Goal: Transaction & Acquisition: Purchase product/service

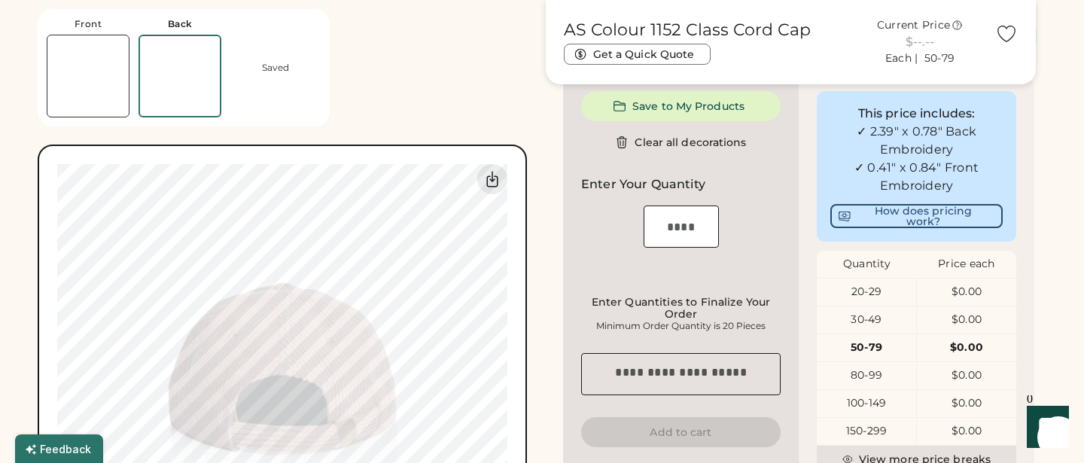
scroll to position [375, 0]
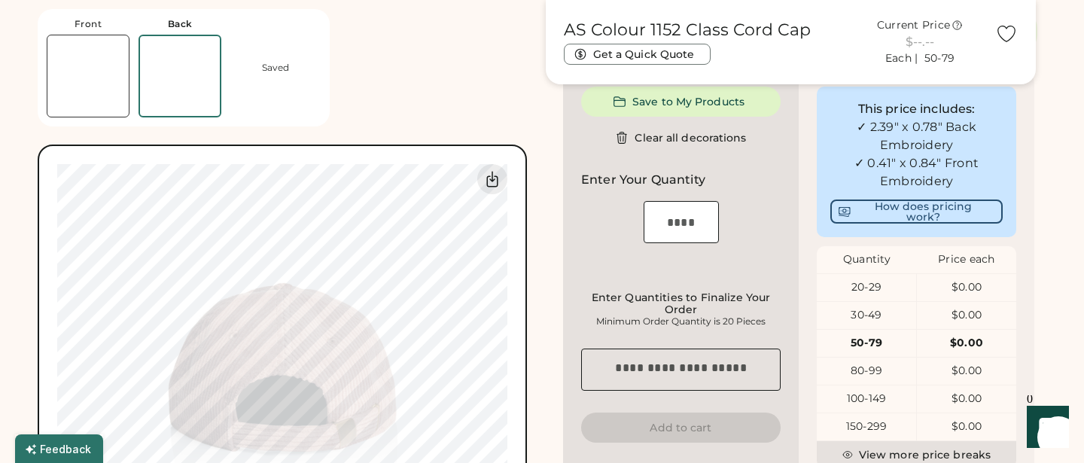
click at [105, 45] on img at bounding box center [87, 75] width 81 height 81
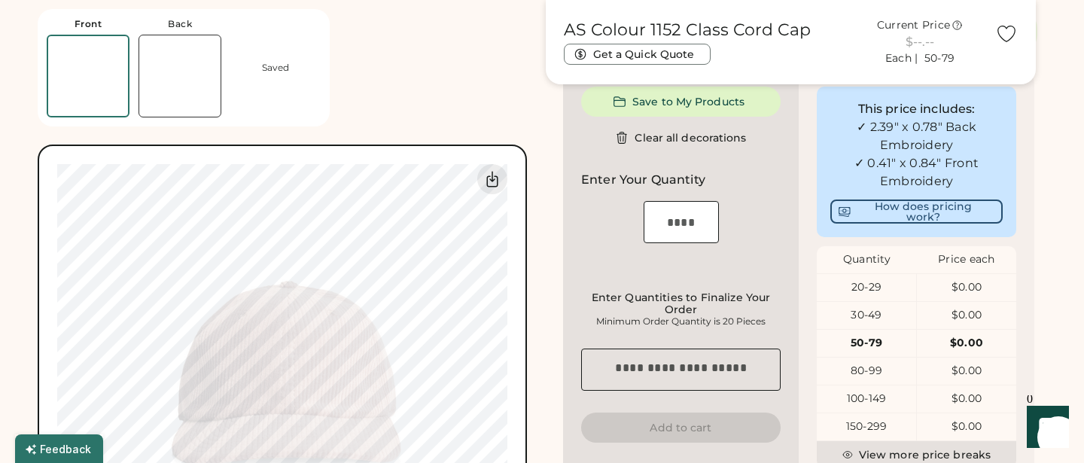
click at [182, 65] on img at bounding box center [179, 75] width 81 height 81
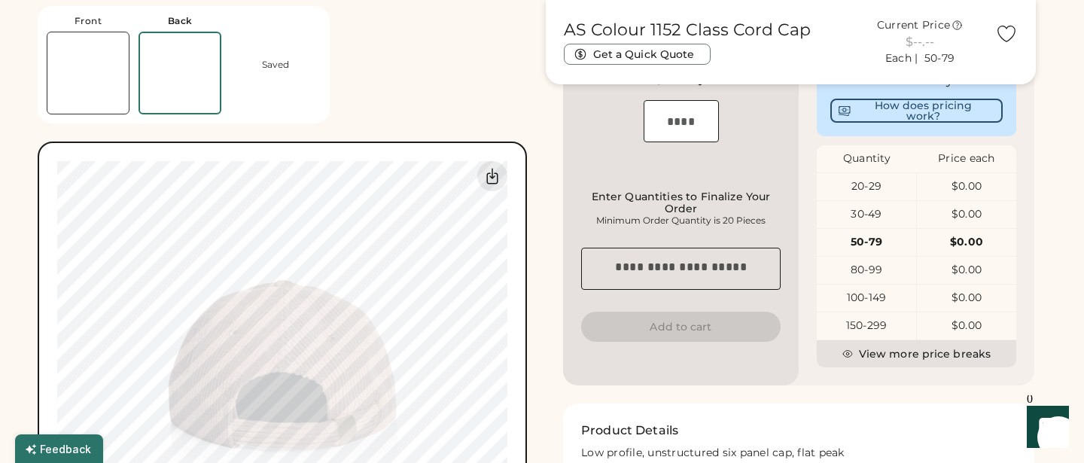
scroll to position [473, 0]
click at [875, 187] on div "20-29" at bounding box center [866, 188] width 99 height 27
drag, startPoint x: 873, startPoint y: 198, endPoint x: 841, endPoint y: 194, distance: 32.6
click at [842, 196] on div "20-29" at bounding box center [866, 188] width 99 height 15
click at [841, 194] on div "20-29" at bounding box center [866, 188] width 99 height 15
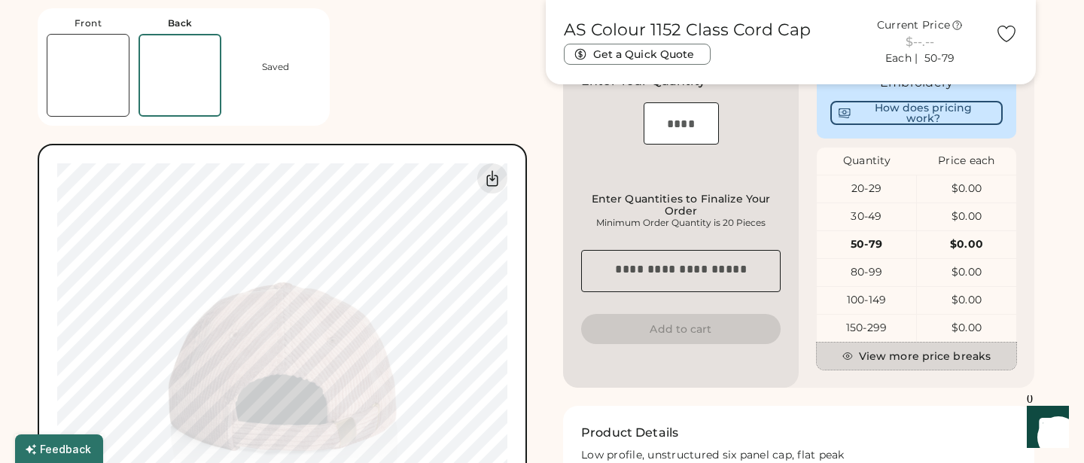
click at [892, 370] on button "View more price breaks" at bounding box center [916, 355] width 199 height 27
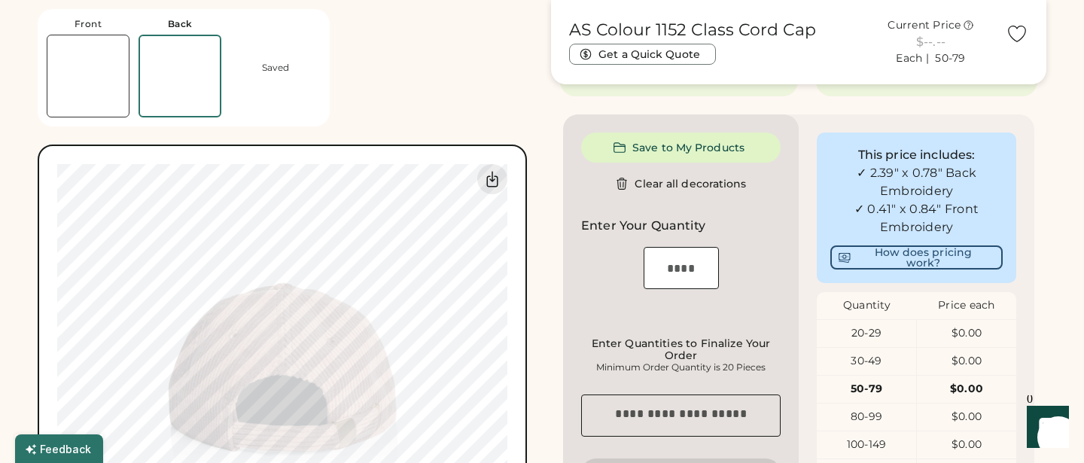
scroll to position [320, 0]
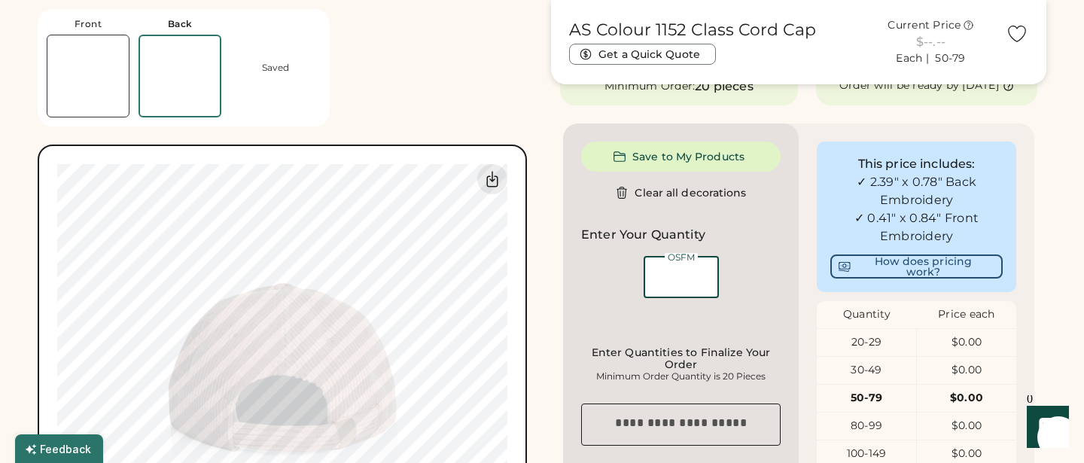
click at [700, 288] on input "input" at bounding box center [680, 277] width 75 height 42
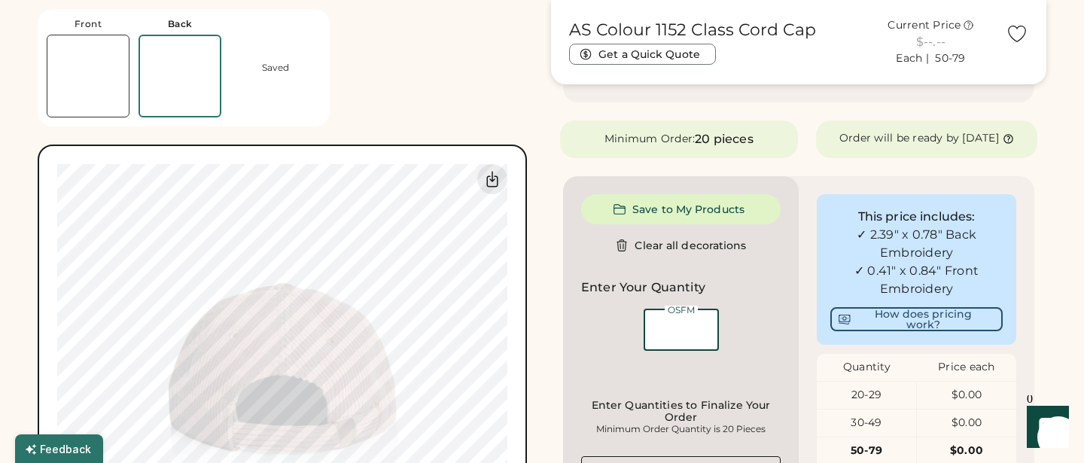
scroll to position [261, 0]
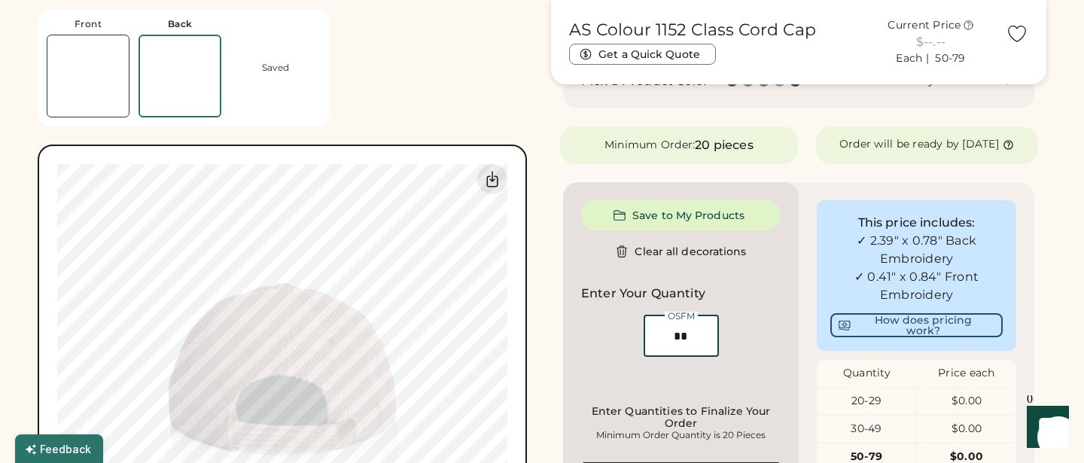
type input "**"
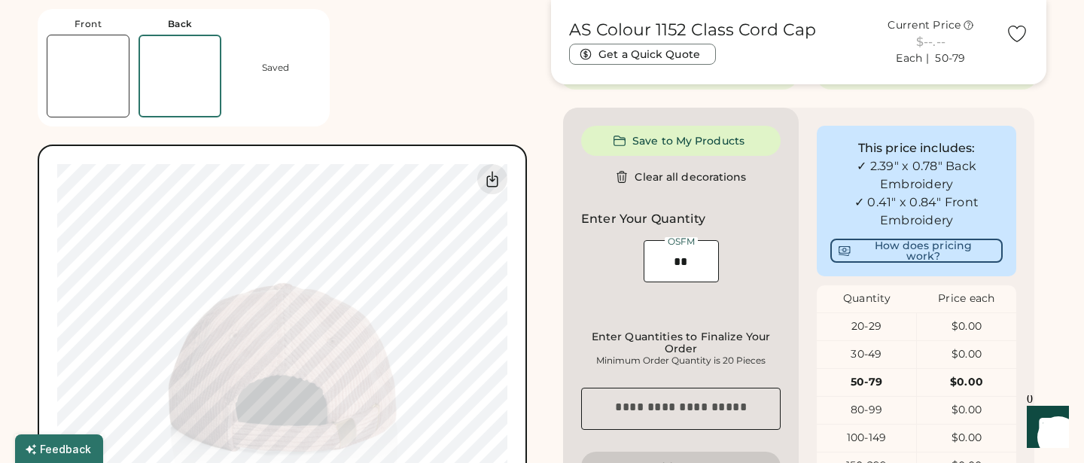
scroll to position [330, 0]
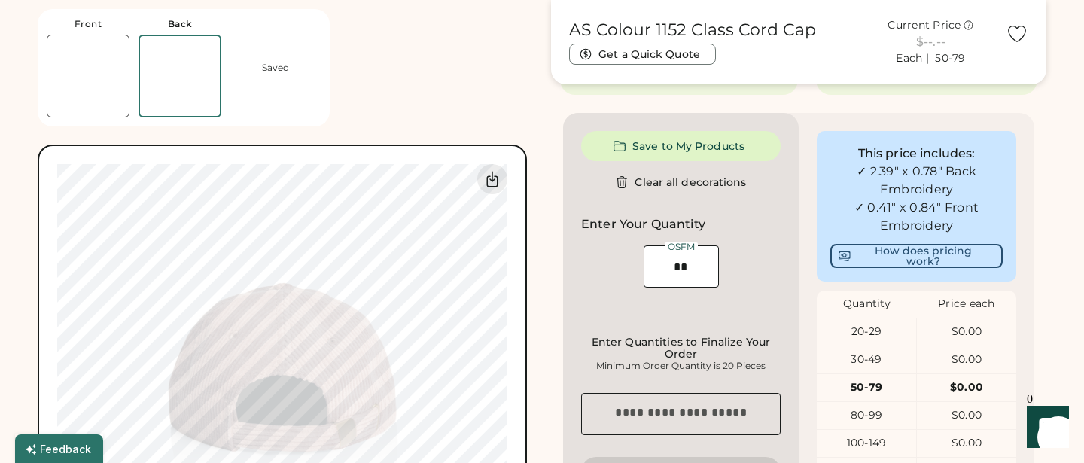
click at [735, 217] on div "Product Saved Saved Add-on Duplicate Close product Save to My Products Clear al…" at bounding box center [681, 391] width 236 height 557
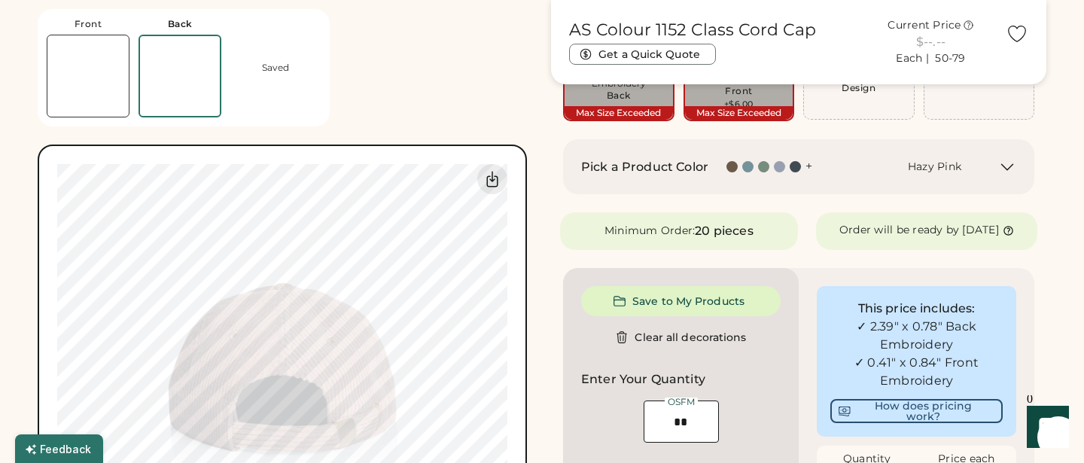
scroll to position [181, 0]
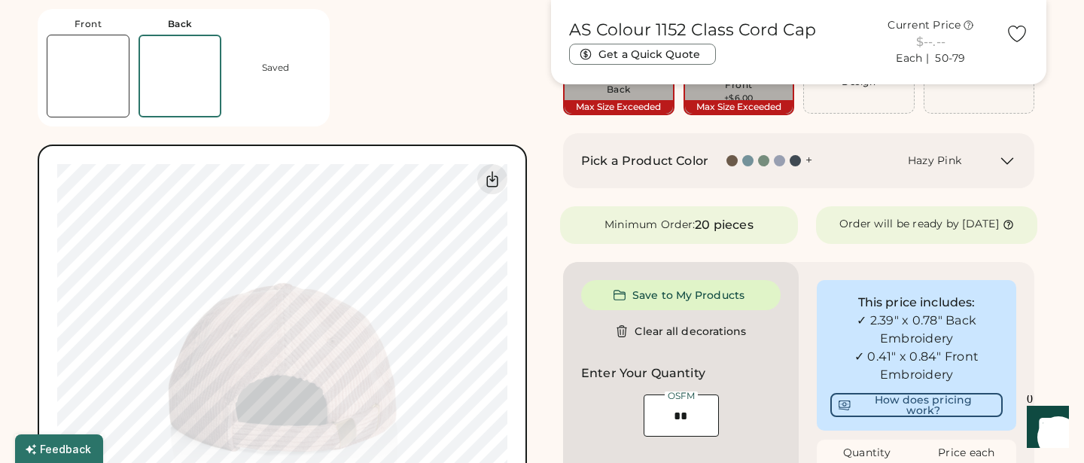
click at [686, 227] on div "Minimum Order:" at bounding box center [649, 224] width 91 height 15
click at [658, 48] on button "Get a Quick Quote" at bounding box center [642, 54] width 147 height 21
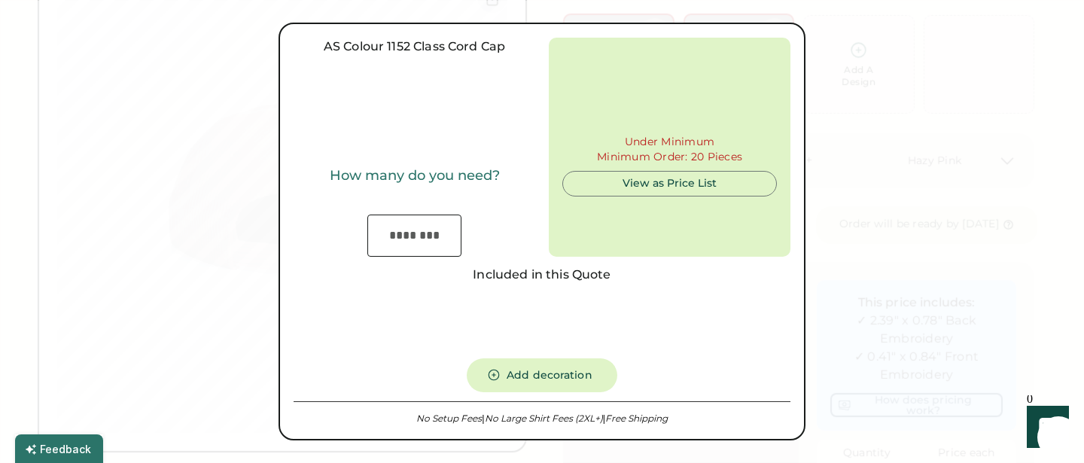
click at [682, 181] on div "View as Price List" at bounding box center [669, 183] width 189 height 15
click at [413, 243] on input "input" at bounding box center [414, 235] width 94 height 42
type input "**"
click at [443, 293] on div "Change Location" at bounding box center [541, 321] width 497 height 56
click at [653, 188] on div "View as Price List" at bounding box center [669, 183] width 189 height 15
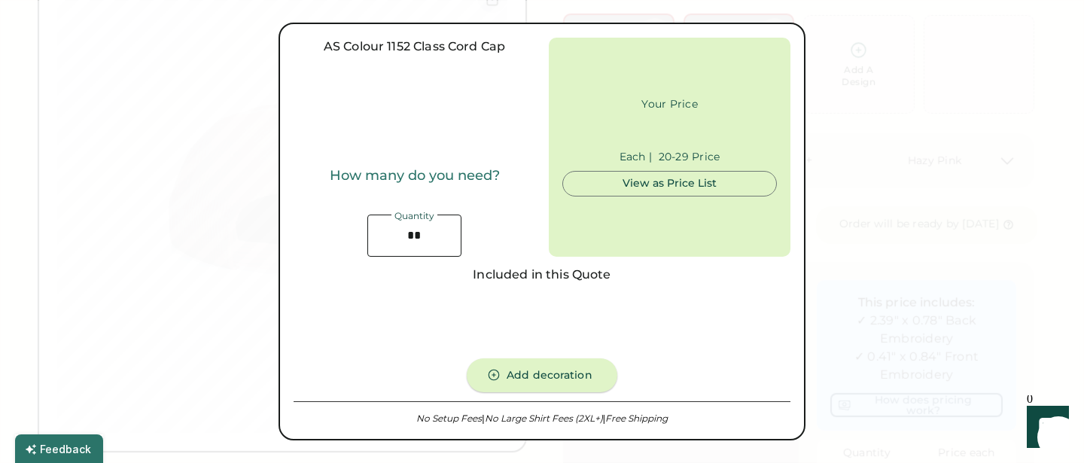
click at [548, 374] on button "Add decoration" at bounding box center [542, 375] width 151 height 34
click at [588, 291] on div "AS Colour 1152 Class Cord Cap How many do you need? Quantity Your Price Each | …" at bounding box center [541, 232] width 497 height 388
click at [731, 190] on div "View as Price List" at bounding box center [669, 183] width 189 height 15
click at [712, 181] on div "View as Price List" at bounding box center [669, 183] width 189 height 15
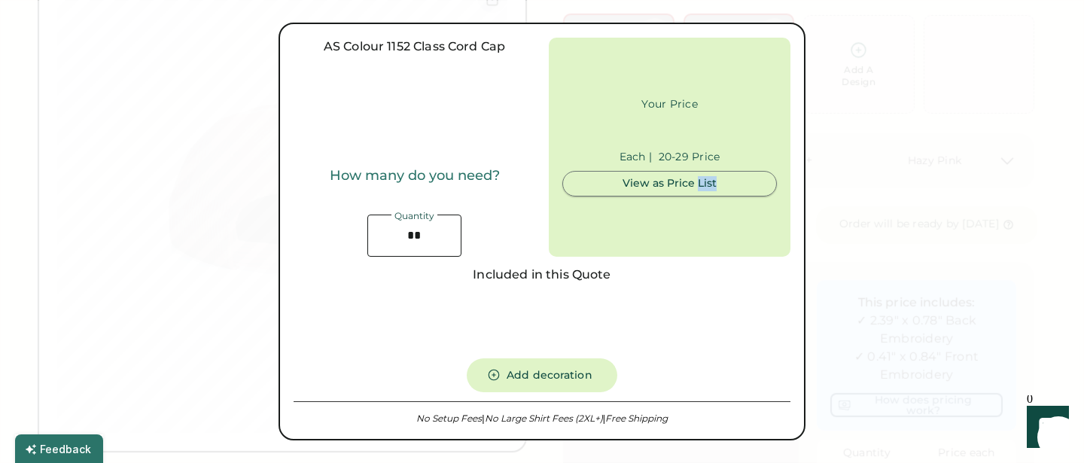
click at [712, 181] on div "View as Price List" at bounding box center [669, 183] width 189 height 15
click at [857, 192] on div at bounding box center [542, 231] width 1084 height 463
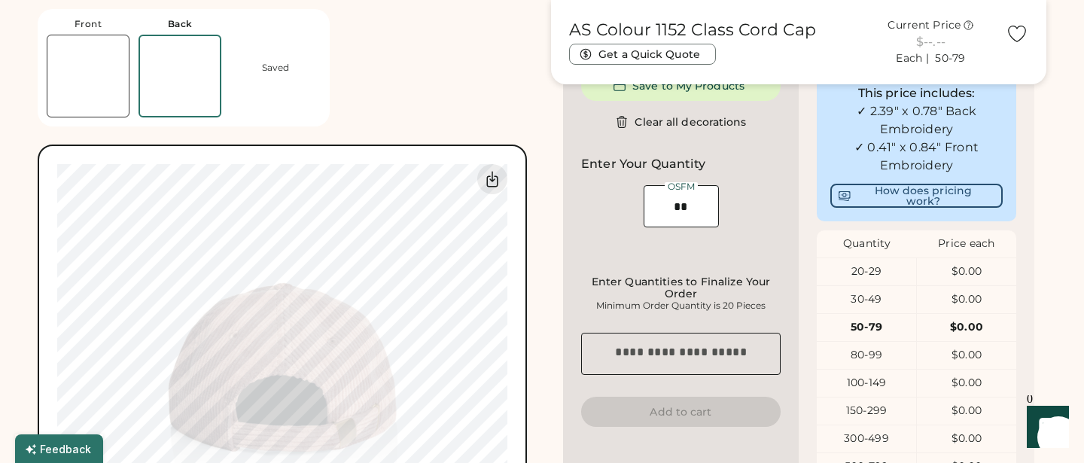
scroll to position [430, 0]
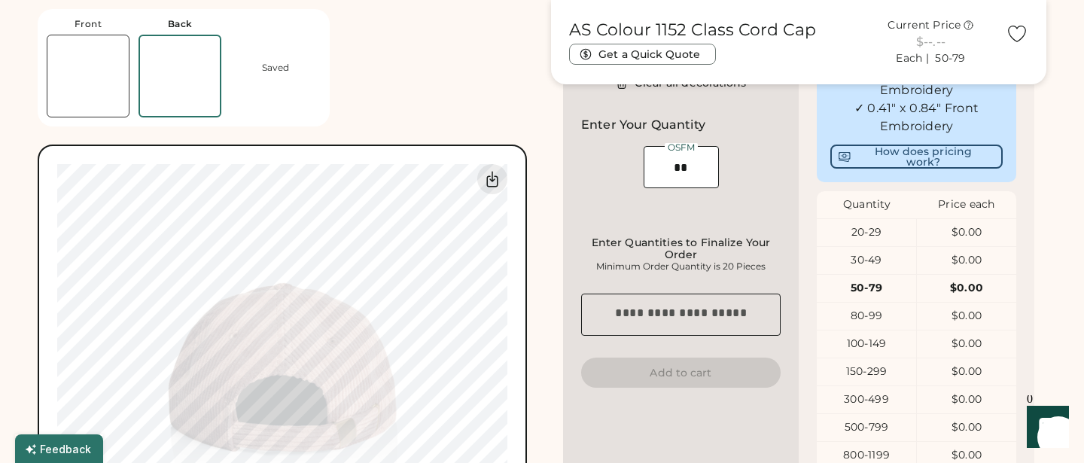
click at [701, 372] on button "Add to cart" at bounding box center [680, 372] width 199 height 30
click at [703, 318] on textarea at bounding box center [680, 314] width 199 height 42
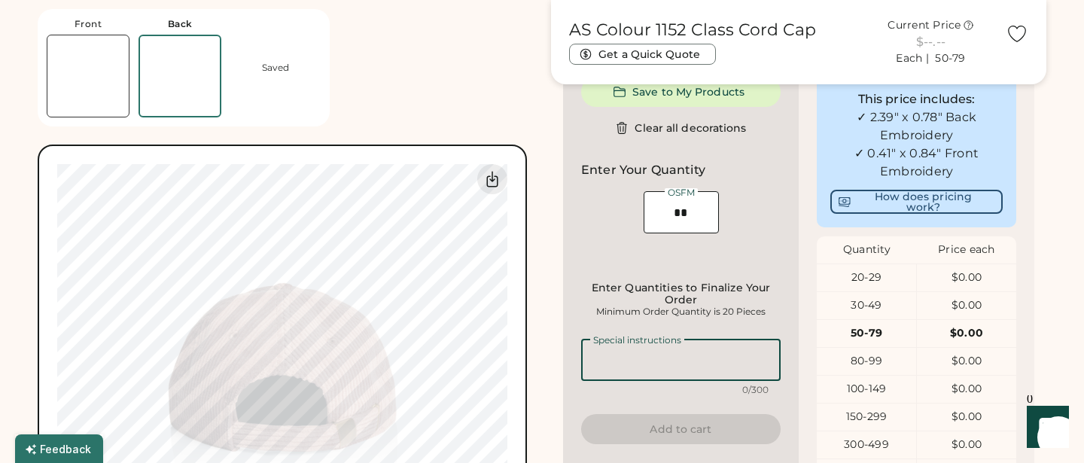
scroll to position [390, 0]
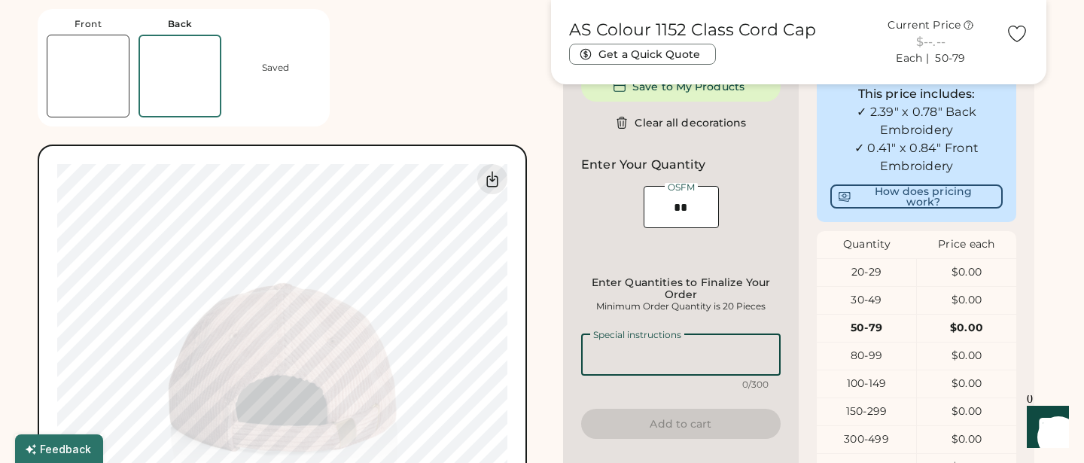
click at [685, 353] on textarea at bounding box center [680, 354] width 199 height 42
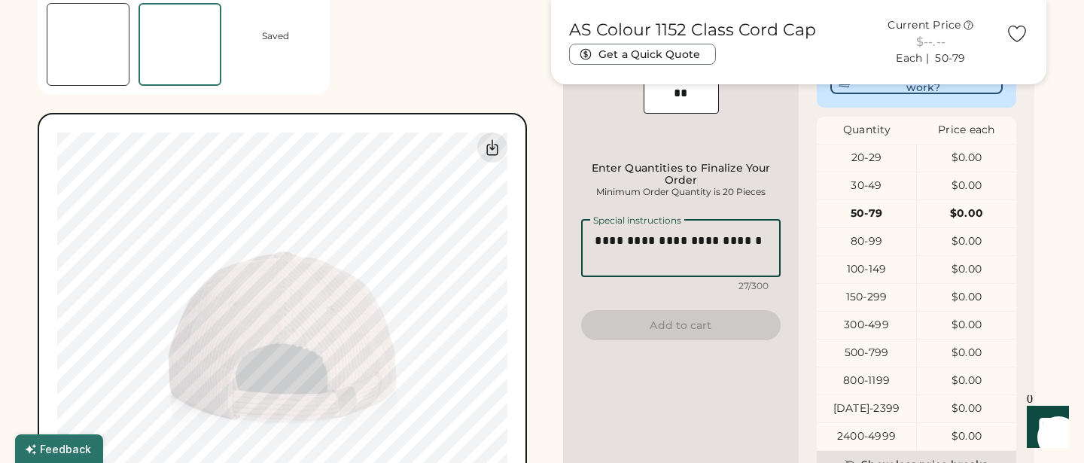
scroll to position [491, 0]
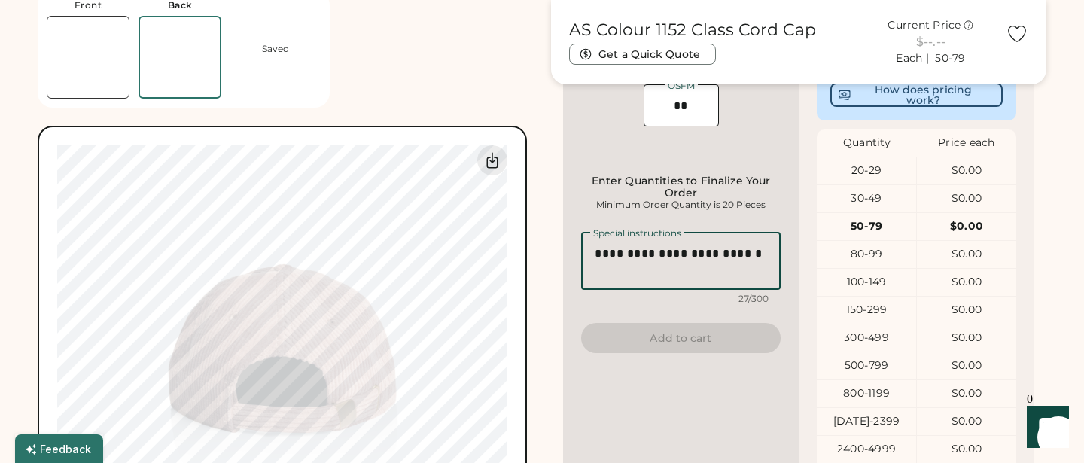
click at [698, 267] on textarea "**********" at bounding box center [680, 261] width 199 height 58
click at [655, 285] on textarea "**********" at bounding box center [680, 261] width 199 height 58
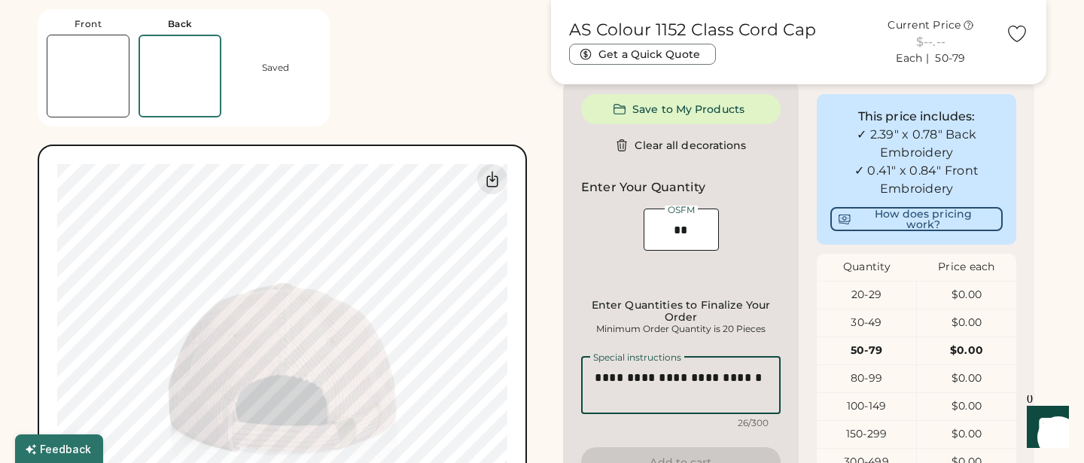
scroll to position [404, 0]
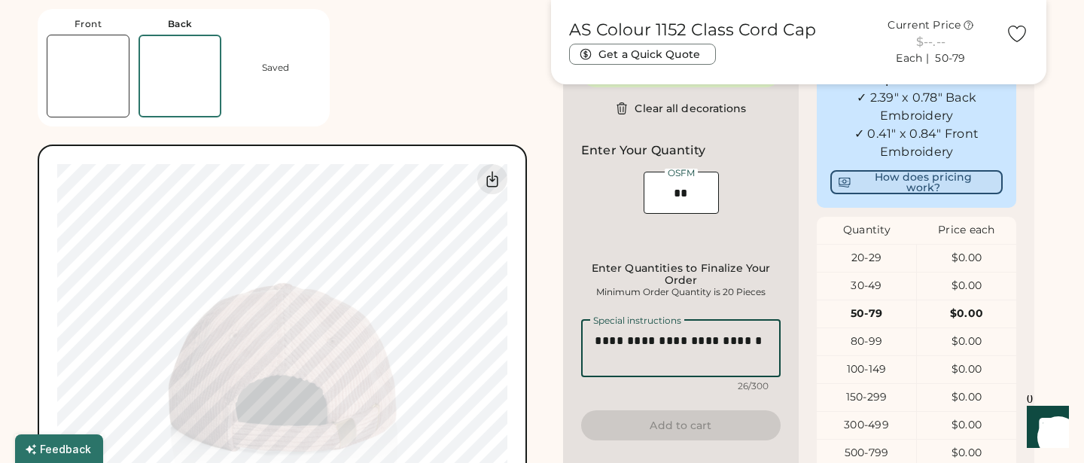
type textarea "**********"
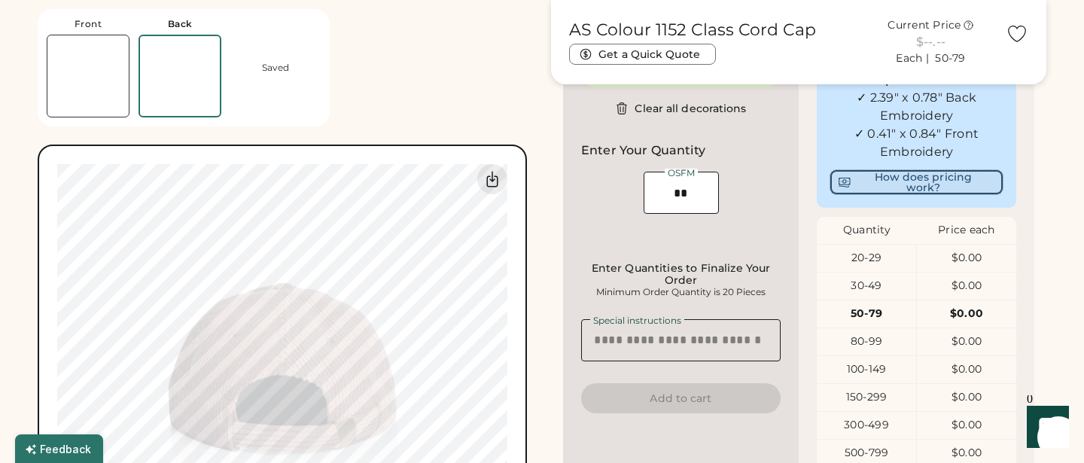
click at [867, 194] on button "How does pricing work?" at bounding box center [916, 182] width 172 height 24
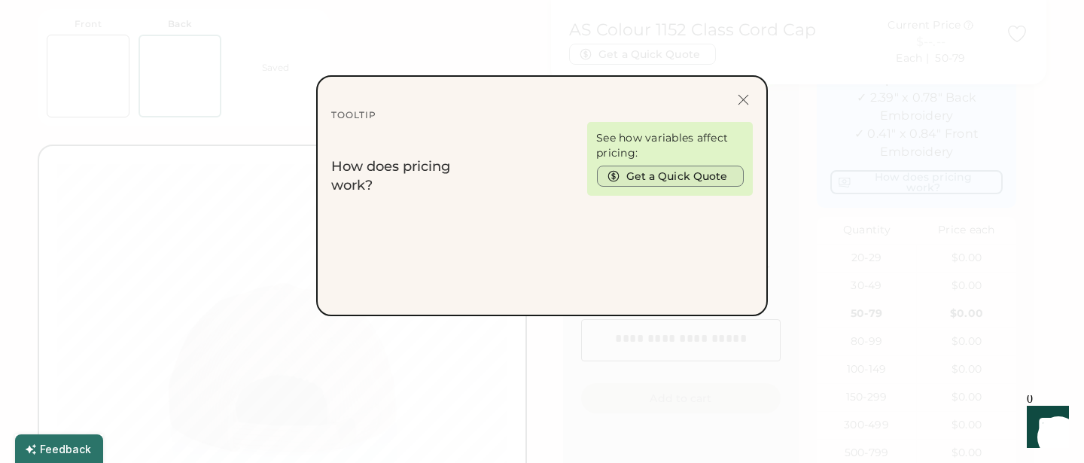
click at [682, 175] on button "Get a Quick Quote" at bounding box center [670, 176] width 147 height 21
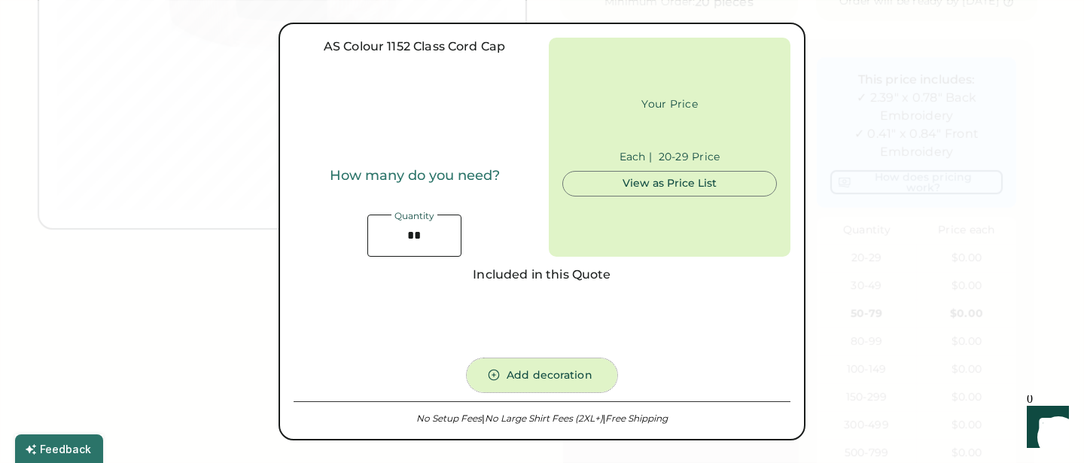
click at [534, 370] on button "Add decoration" at bounding box center [542, 375] width 151 height 34
click at [496, 375] on icon at bounding box center [494, 375] width 11 height 11
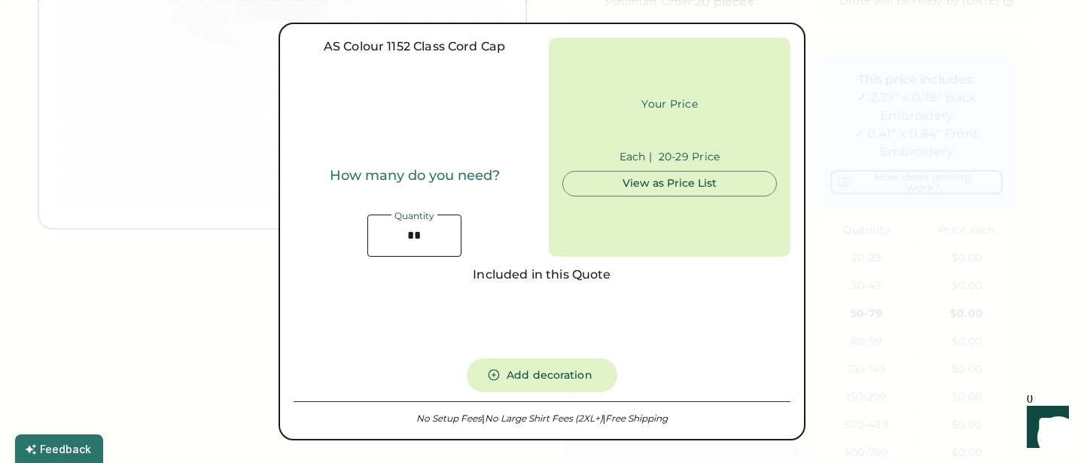
click at [653, 183] on div "View as Price List" at bounding box center [669, 183] width 189 height 15
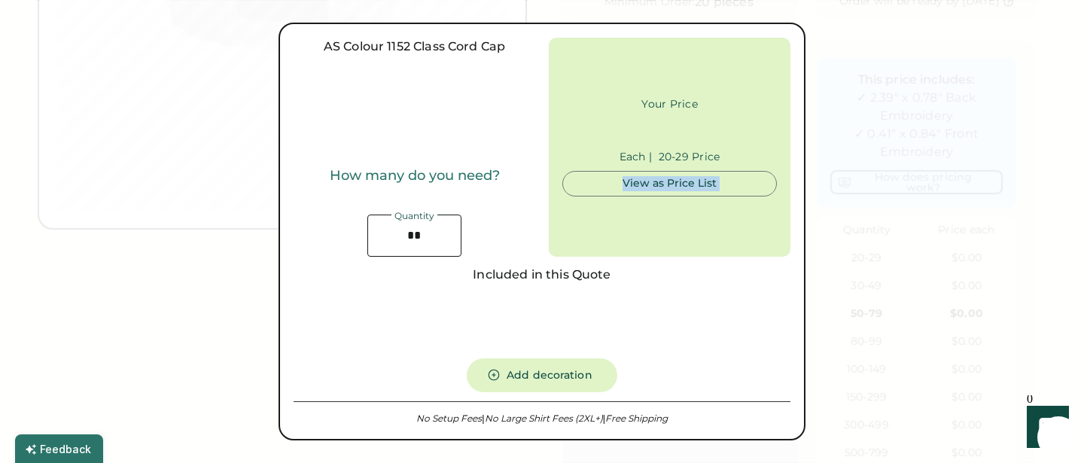
click at [653, 183] on div "View as Price List" at bounding box center [669, 183] width 189 height 15
click at [932, 58] on div at bounding box center [542, 231] width 1084 height 463
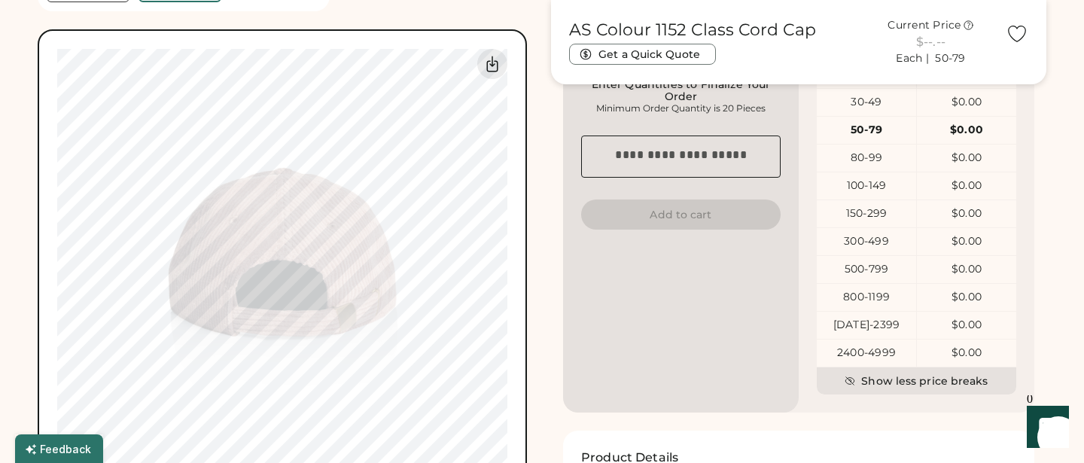
scroll to position [582, 0]
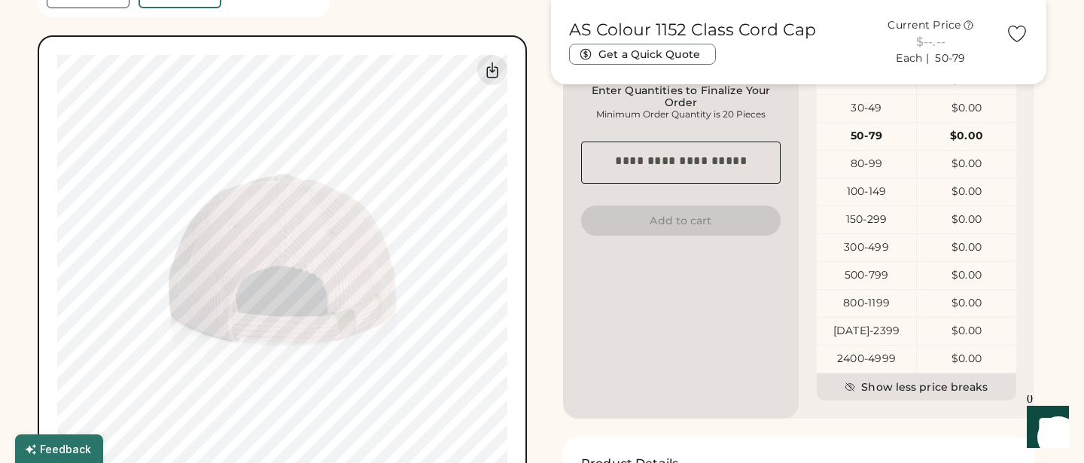
click at [742, 175] on textarea at bounding box center [680, 162] width 199 height 42
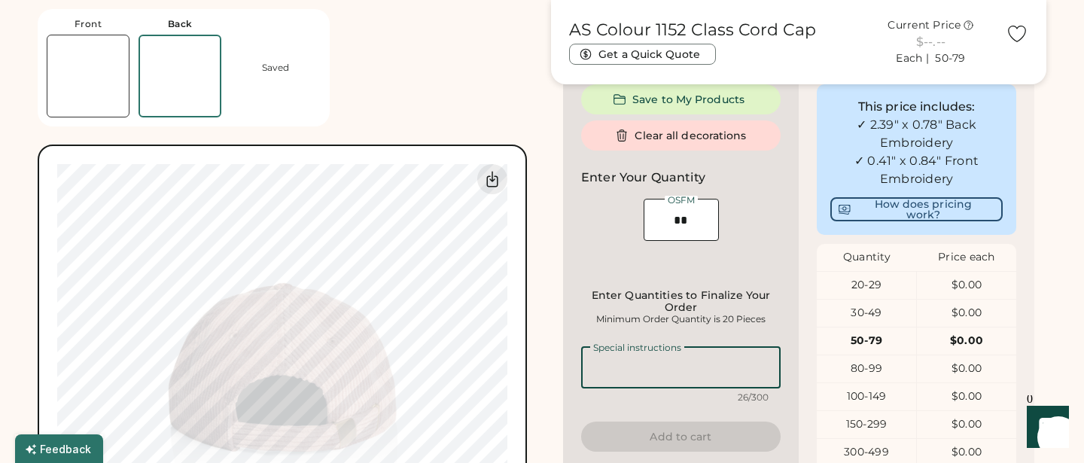
scroll to position [383, 0]
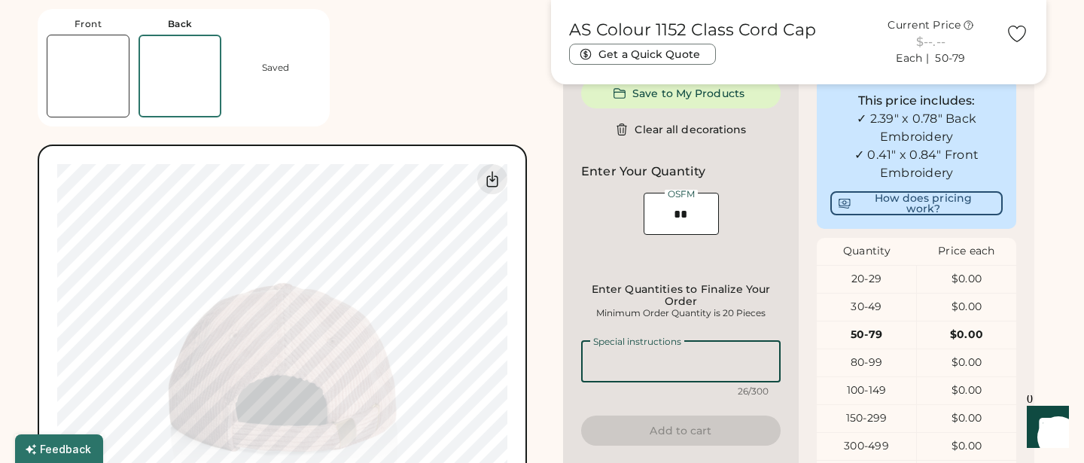
click at [668, 366] on textarea at bounding box center [680, 361] width 199 height 42
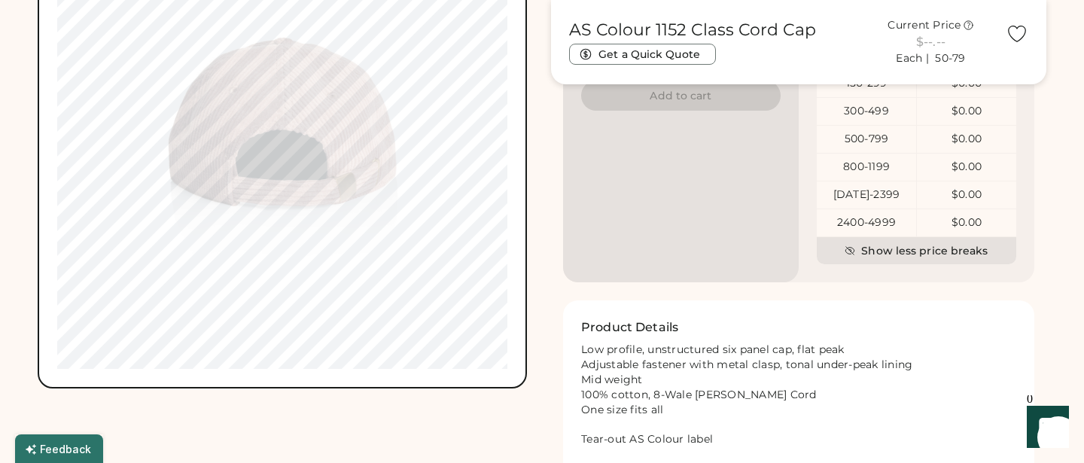
scroll to position [533, 0]
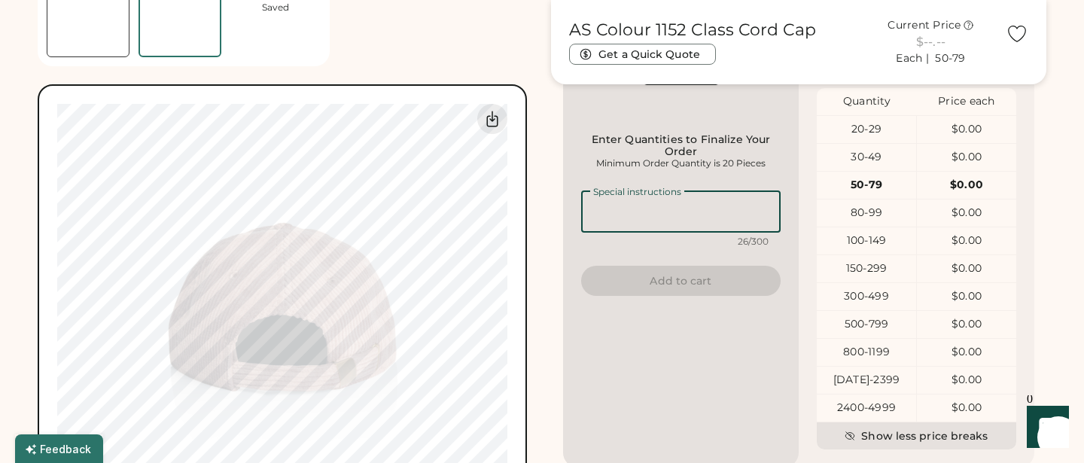
click at [703, 217] on textarea at bounding box center [680, 211] width 199 height 42
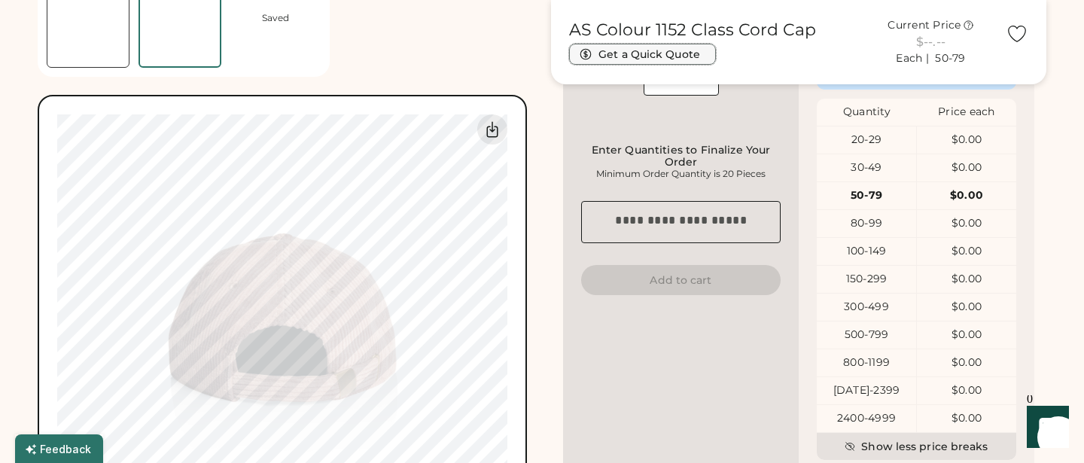
click at [686, 56] on button "Get a Quick Quote" at bounding box center [642, 54] width 147 height 21
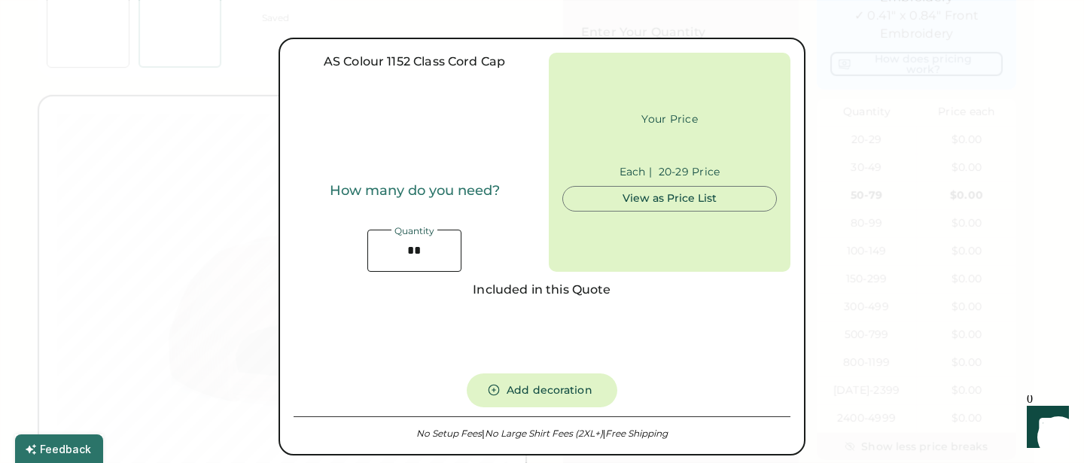
click at [637, 208] on div "View as Price List" at bounding box center [669, 199] width 189 height 24
click at [546, 395] on button "Add decoration" at bounding box center [542, 390] width 151 height 34
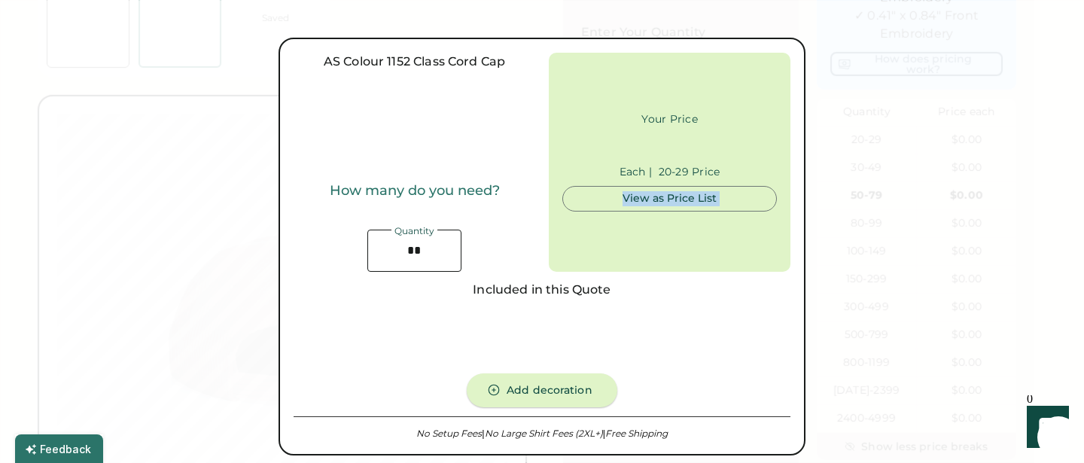
click at [546, 395] on button "Add decoration" at bounding box center [542, 390] width 151 height 34
click at [869, 108] on div at bounding box center [542, 231] width 1084 height 463
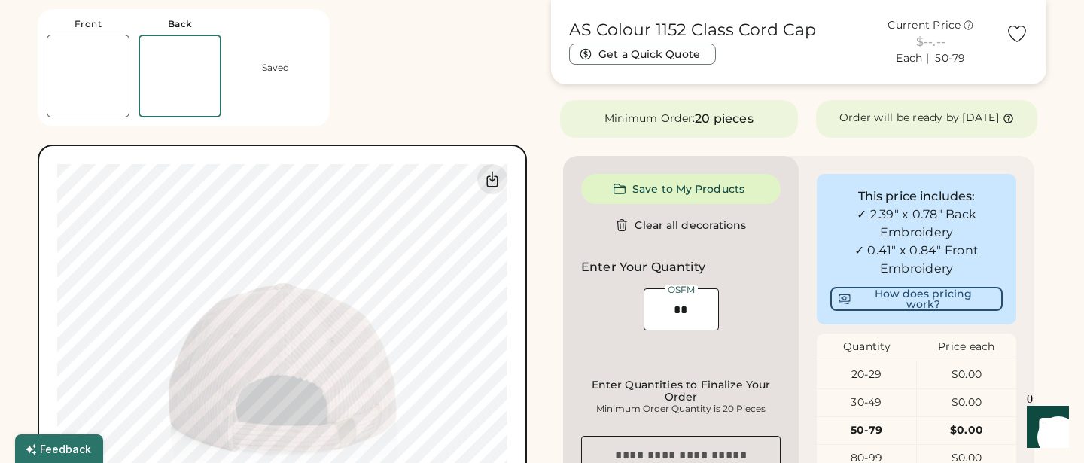
scroll to position [284, 0]
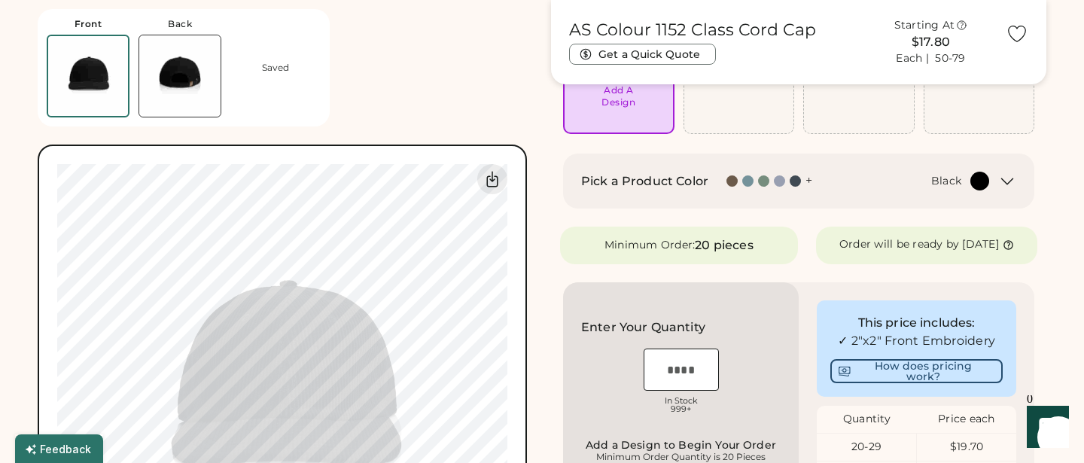
scroll to position [154, 0]
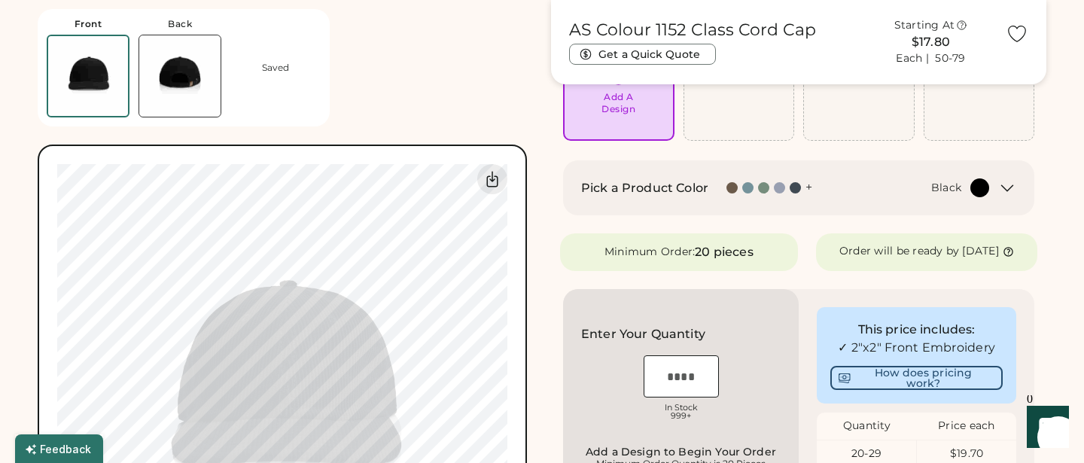
click at [811, 187] on div "+" at bounding box center [808, 187] width 7 height 17
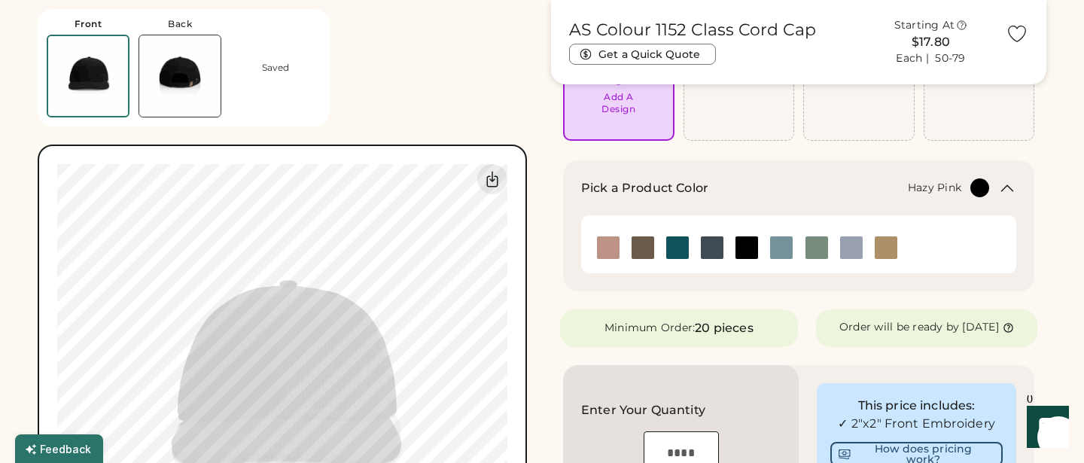
click at [610, 245] on img at bounding box center [608, 247] width 23 height 23
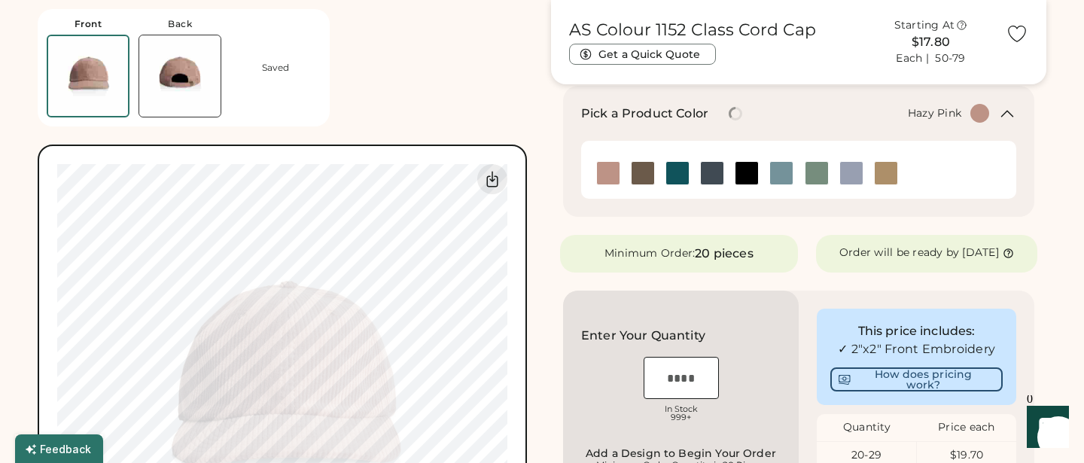
scroll to position [0, 0]
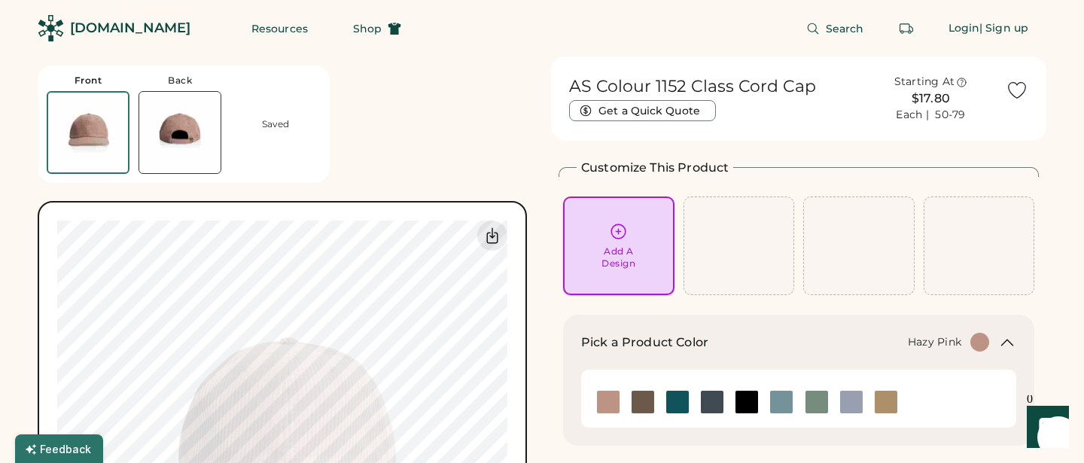
click at [620, 235] on icon at bounding box center [618, 231] width 19 height 19
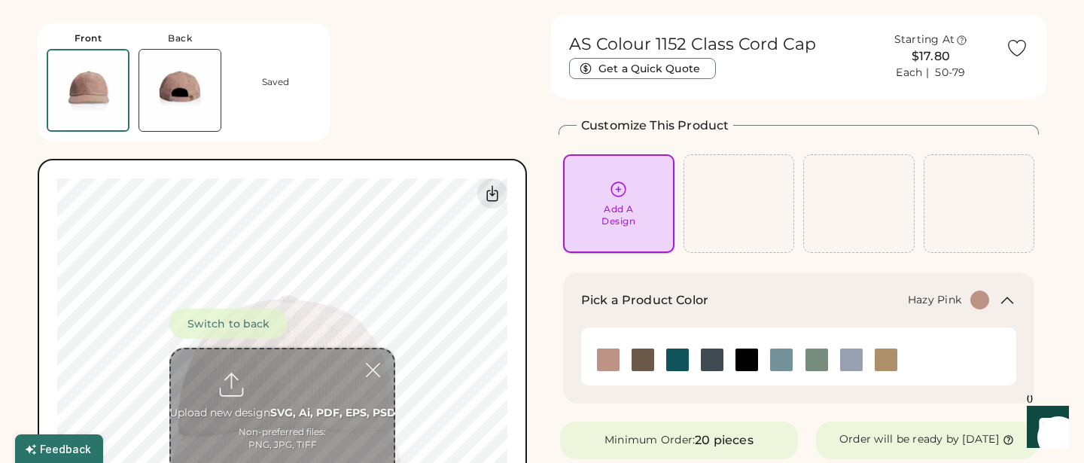
scroll to position [56, 0]
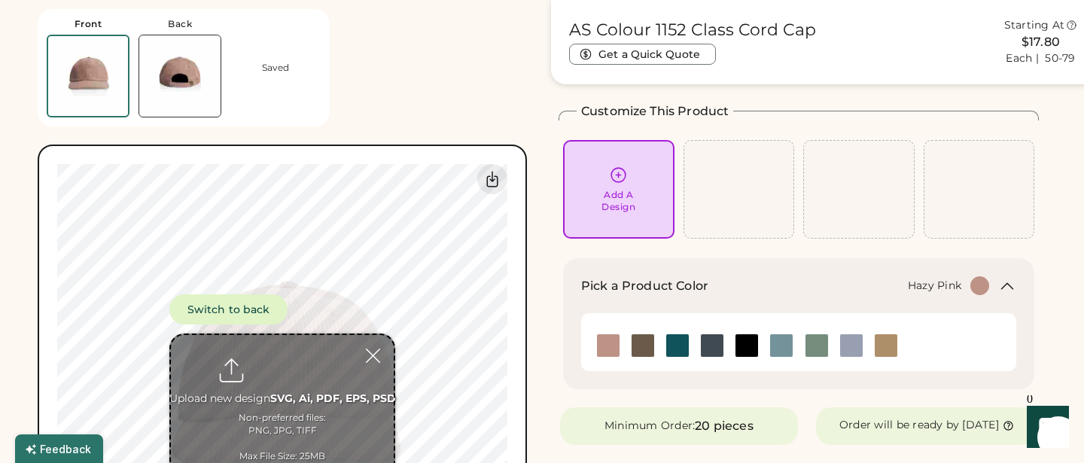
click at [275, 376] on input "file" at bounding box center [282, 409] width 223 height 148
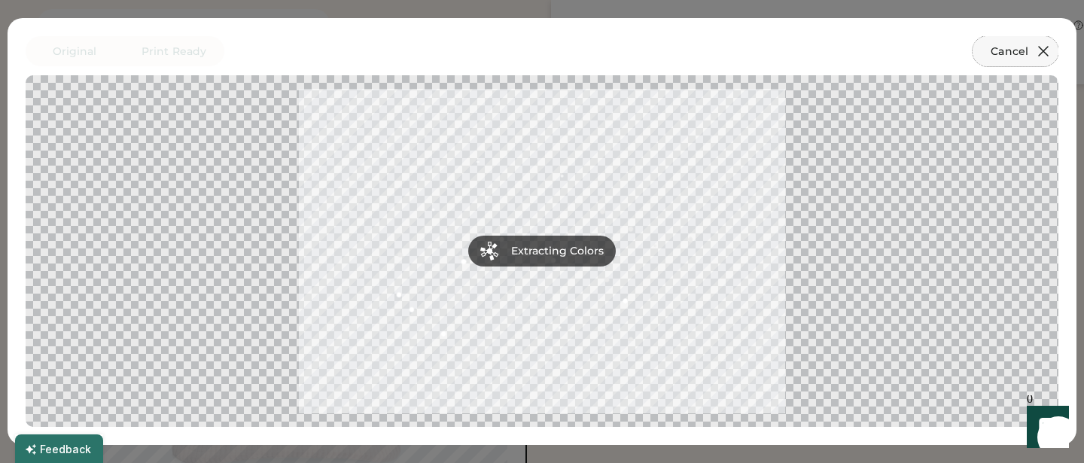
click at [1046, 58] on icon at bounding box center [1043, 51] width 18 height 18
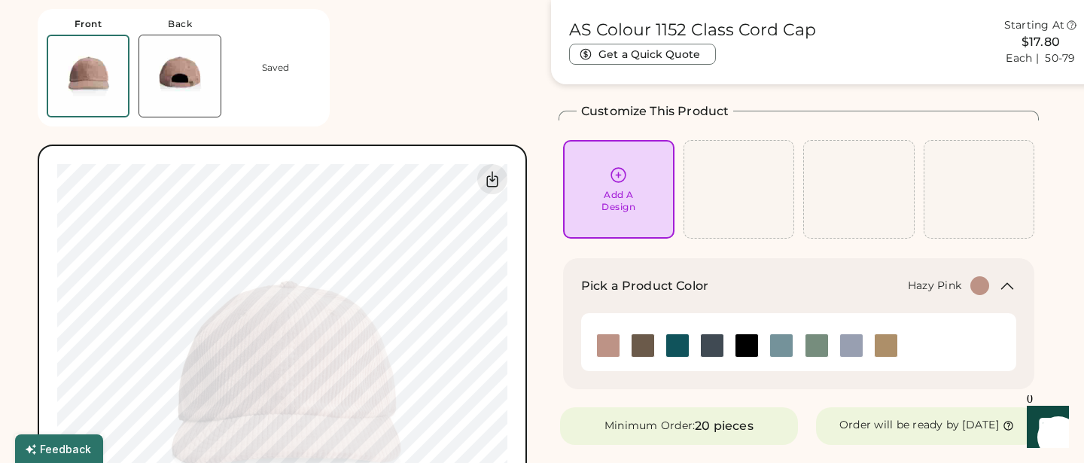
click at [617, 183] on icon at bounding box center [618, 175] width 19 height 19
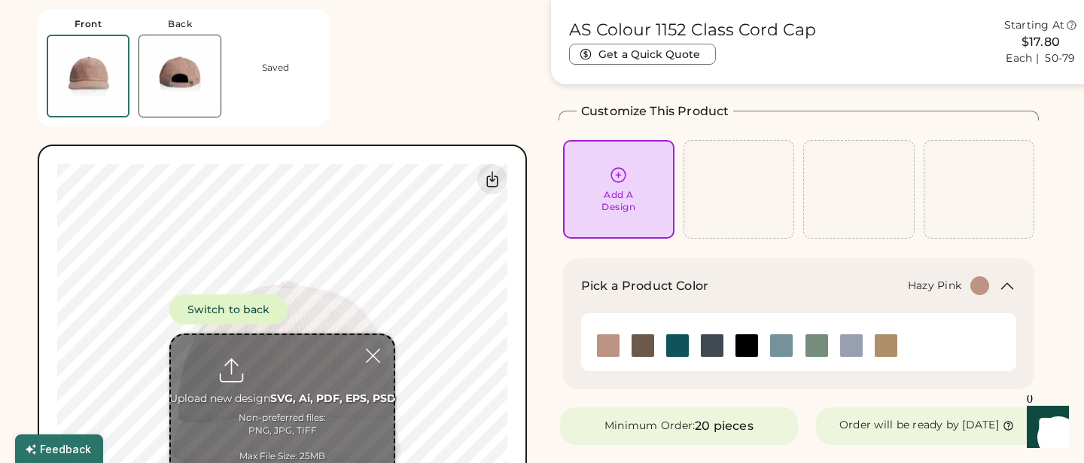
click at [607, 181] on div "Add A Design" at bounding box center [618, 189] width 90 height 47
click at [261, 381] on input "file" at bounding box center [282, 409] width 223 height 148
click at [266, 390] on input "file" at bounding box center [282, 409] width 223 height 148
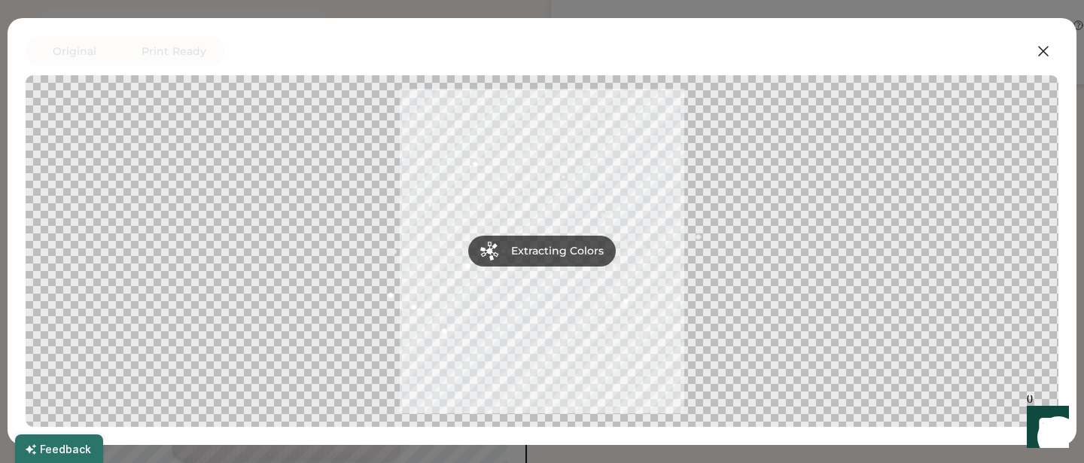
scroll to position [0, 0]
click at [534, 243] on div at bounding box center [541, 251] width 1005 height 324
click at [1046, 53] on icon at bounding box center [1043, 51] width 18 height 18
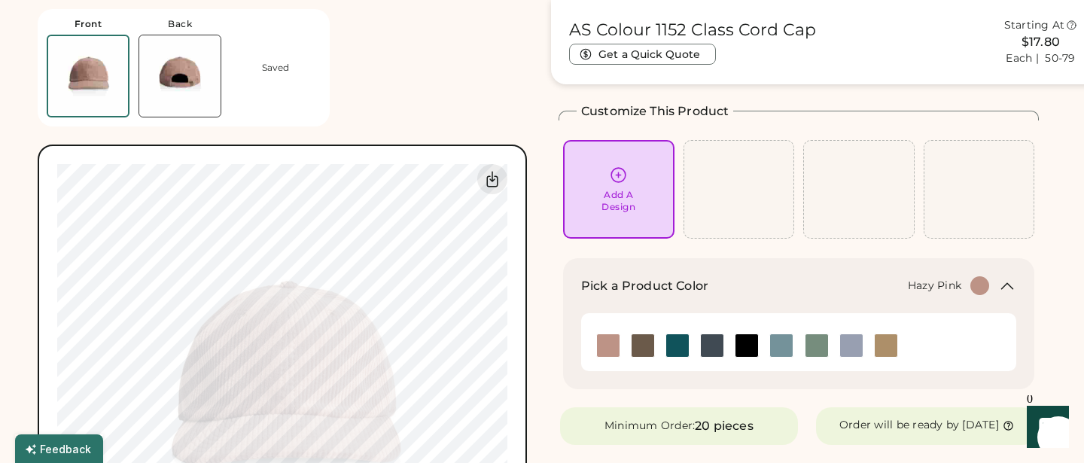
click at [619, 172] on icon at bounding box center [618, 175] width 19 height 19
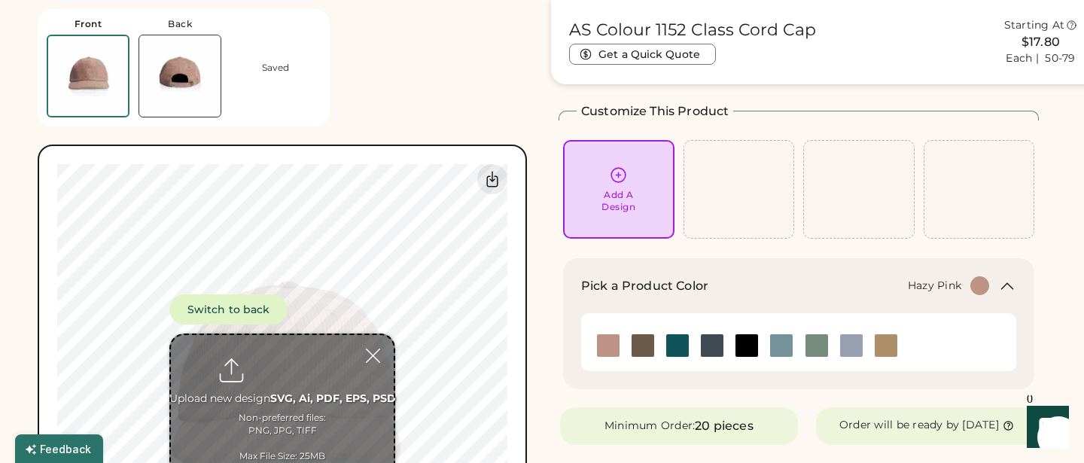
click at [275, 365] on input "file" at bounding box center [282, 409] width 223 height 148
type input "**********"
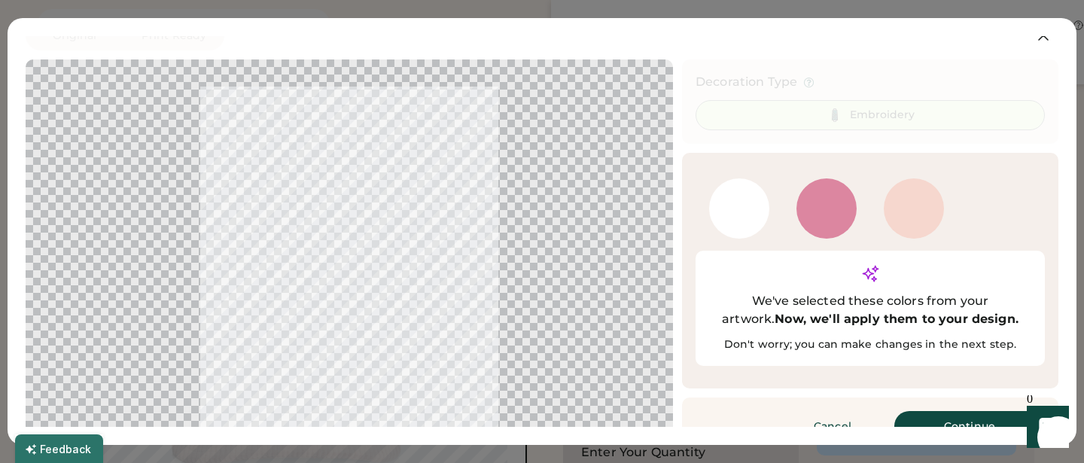
scroll to position [181, 0]
click at [436, 250] on div at bounding box center [349, 257] width 620 height 368
click at [944, 411] on button "Continue" at bounding box center [969, 426] width 151 height 30
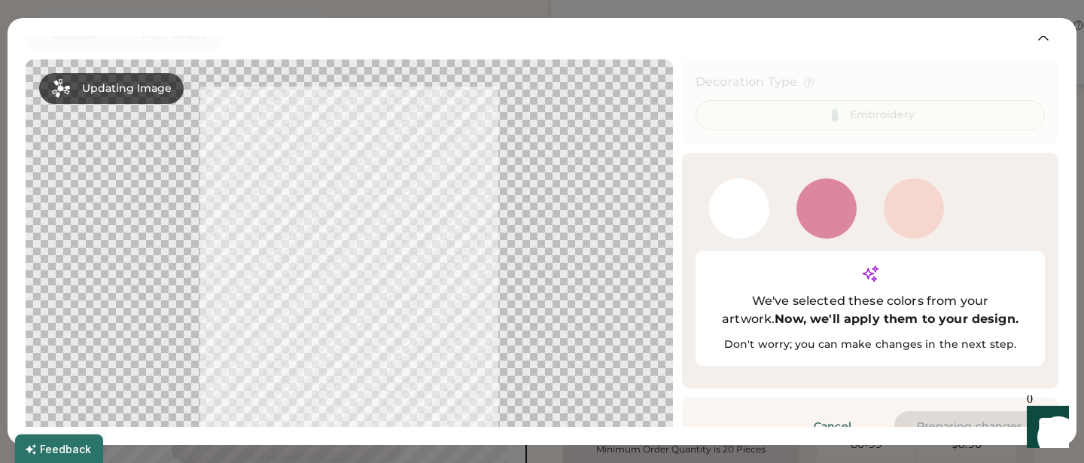
scroll to position [4, 0]
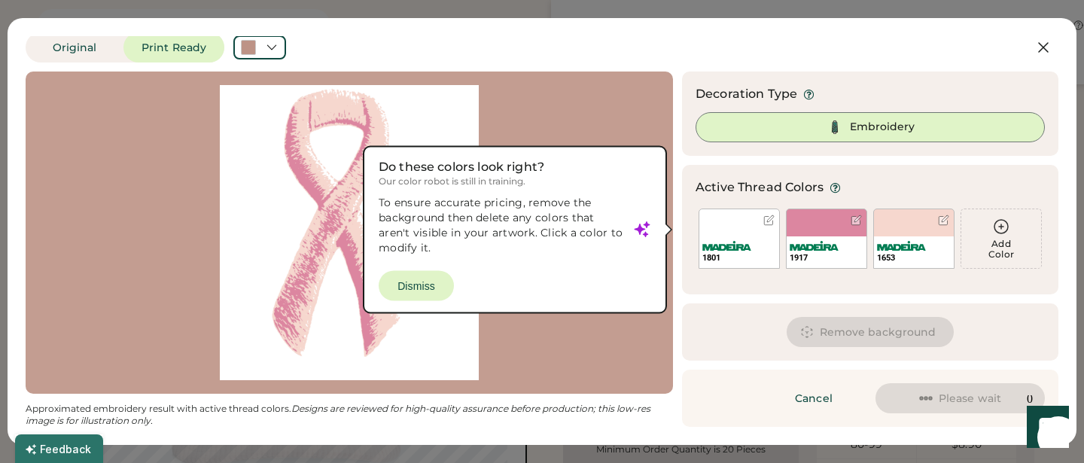
click at [755, 239] on div "1801" at bounding box center [739, 252] width 80 height 32
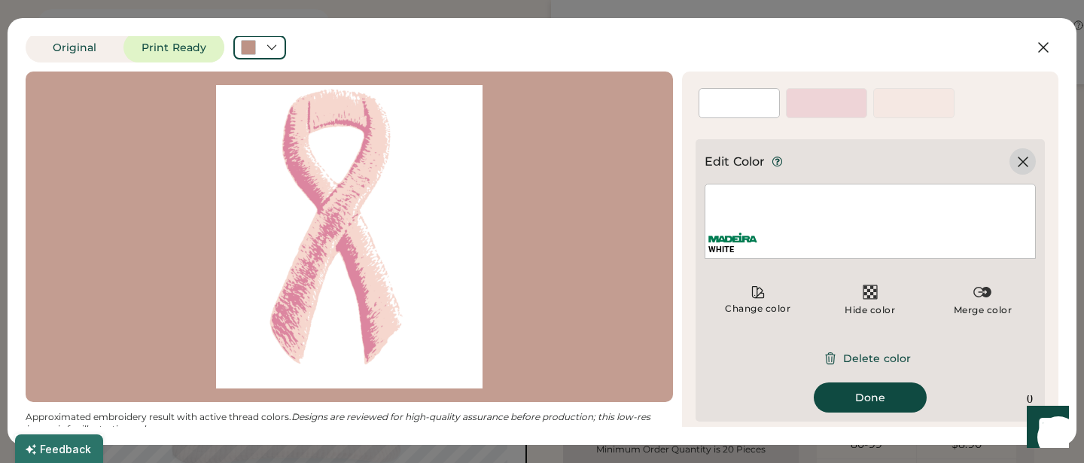
click at [1025, 157] on icon at bounding box center [1023, 162] width 18 height 18
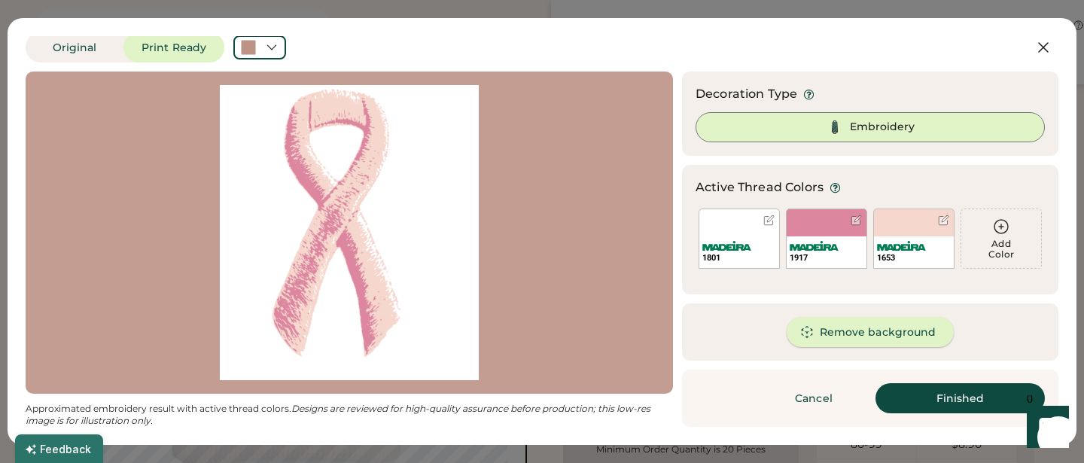
click at [883, 330] on button "Remove background" at bounding box center [870, 332] width 168 height 30
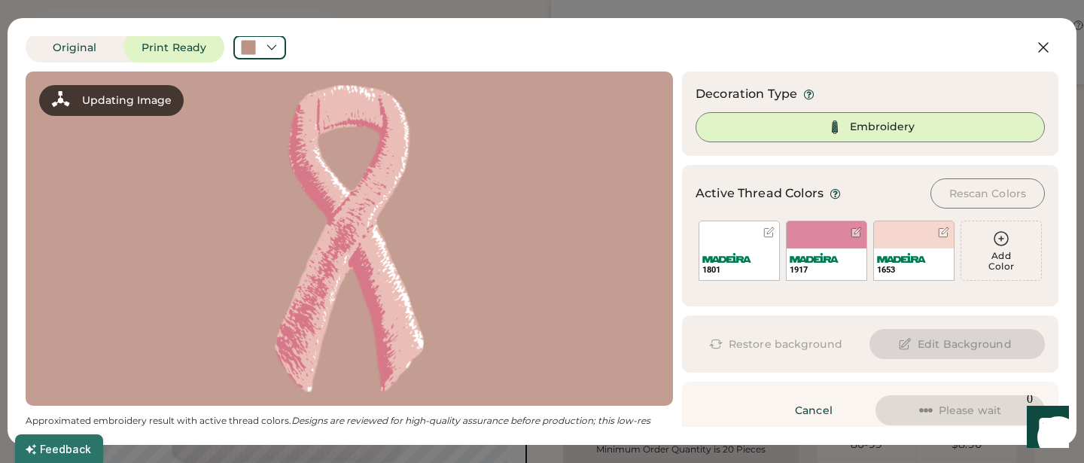
scroll to position [16, 0]
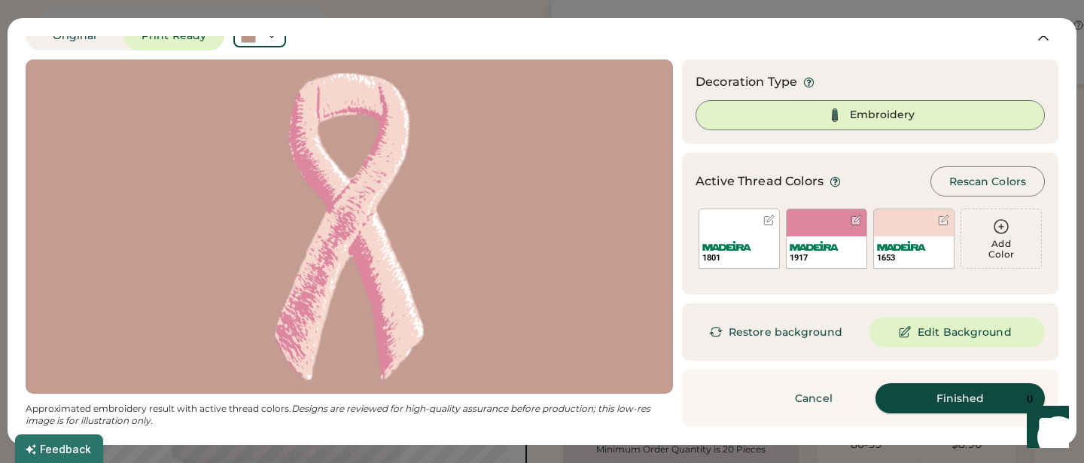
click at [922, 406] on button "Finished" at bounding box center [959, 398] width 169 height 30
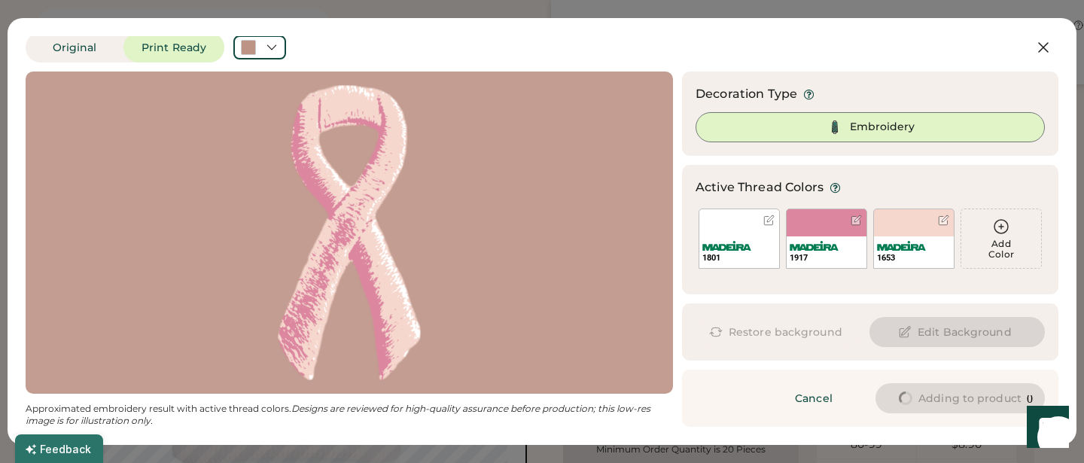
scroll to position [4, 0]
type input "****"
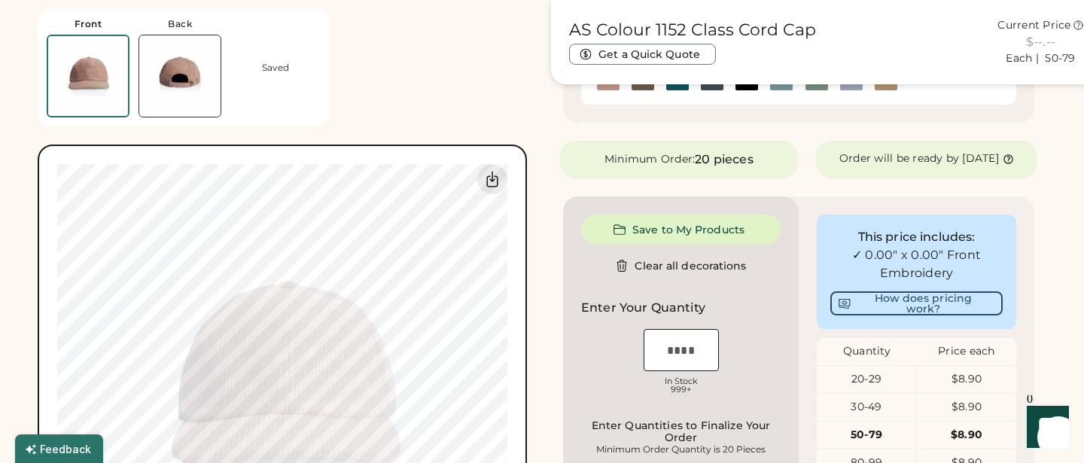
type input "****"
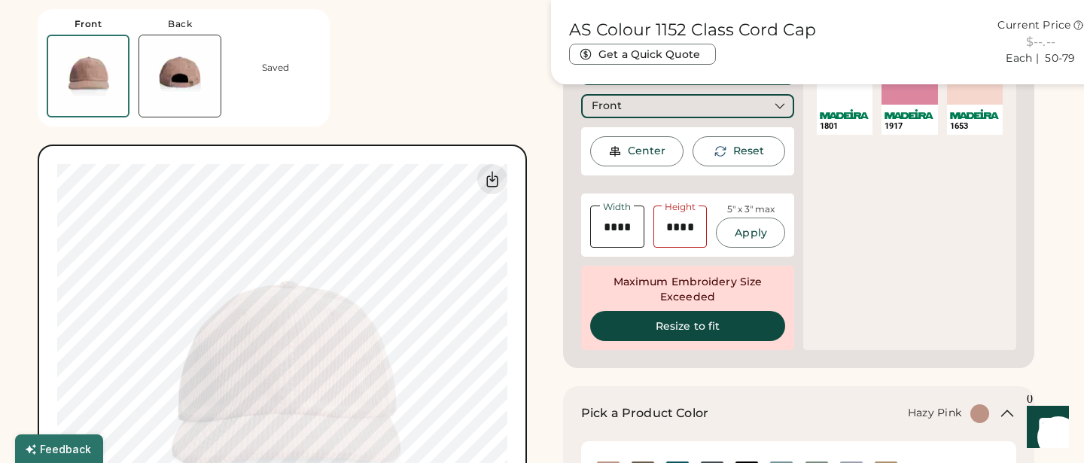
type input "****"
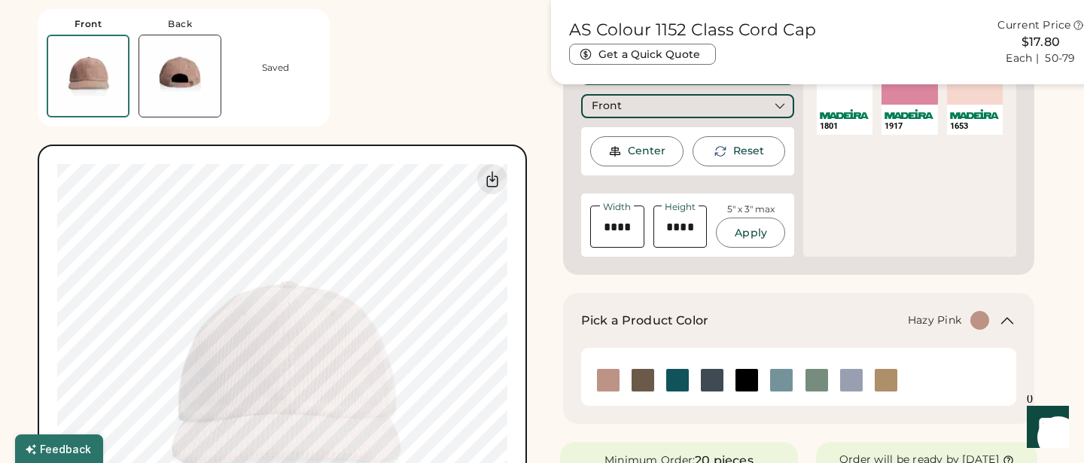
type input "****"
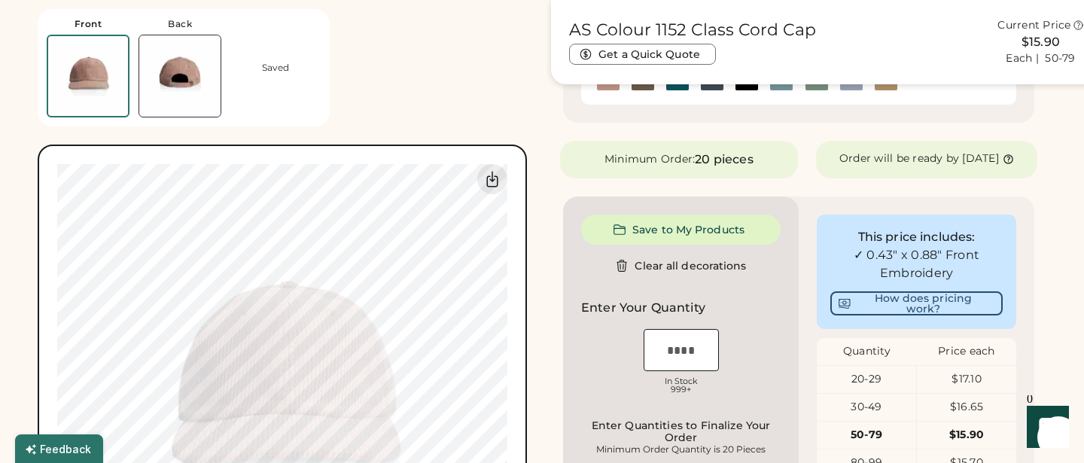
click at [183, 68] on img at bounding box center [179, 75] width 81 height 81
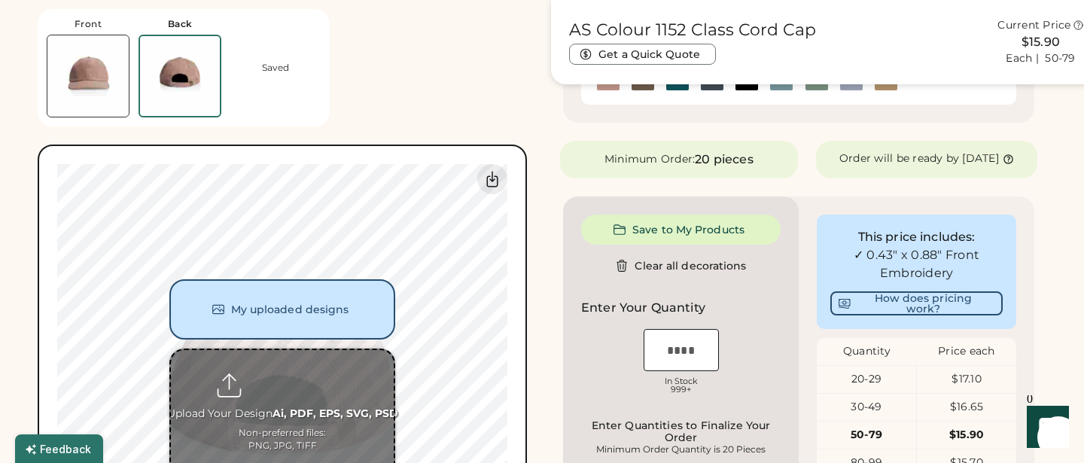
click at [284, 385] on input "file" at bounding box center [282, 424] width 223 height 148
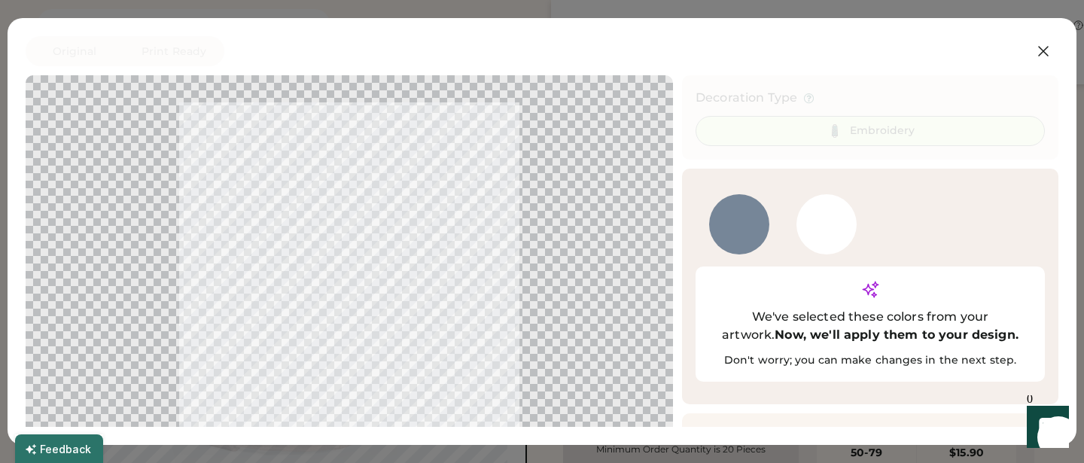
scroll to position [16, 0]
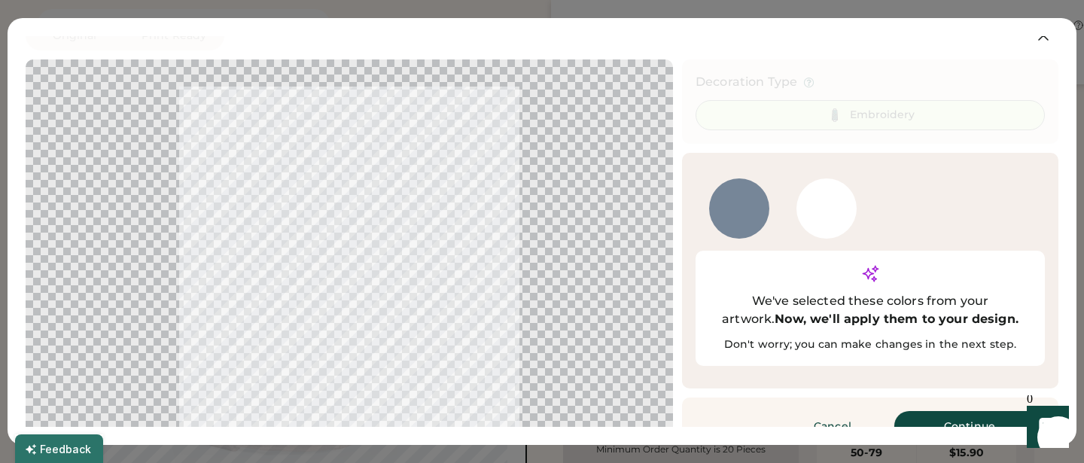
click at [945, 411] on button "Continue" at bounding box center [969, 426] width 151 height 30
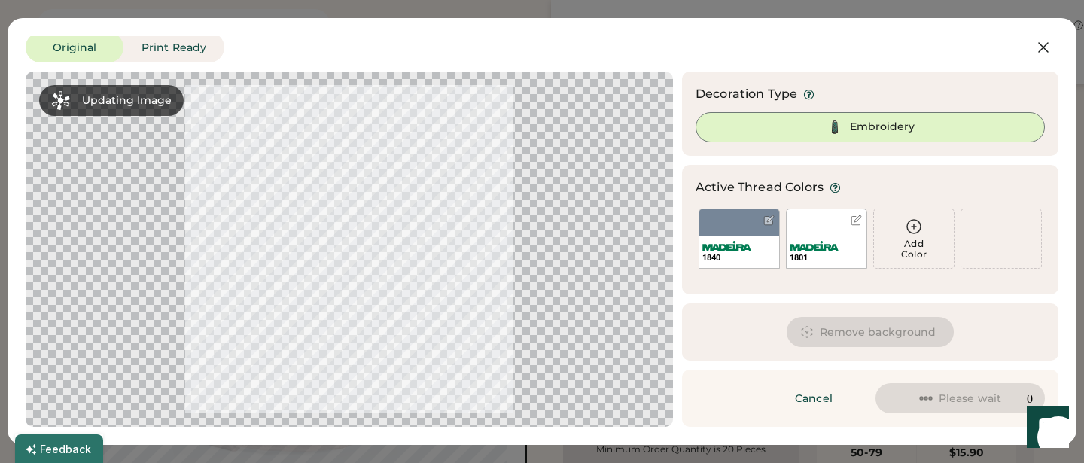
scroll to position [4, 0]
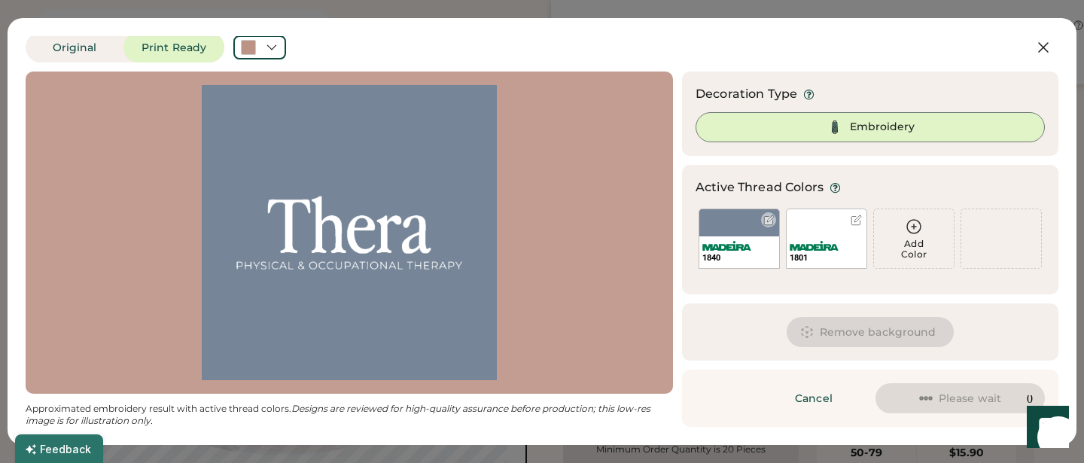
click at [741, 237] on div "1840" at bounding box center [739, 252] width 80 height 32
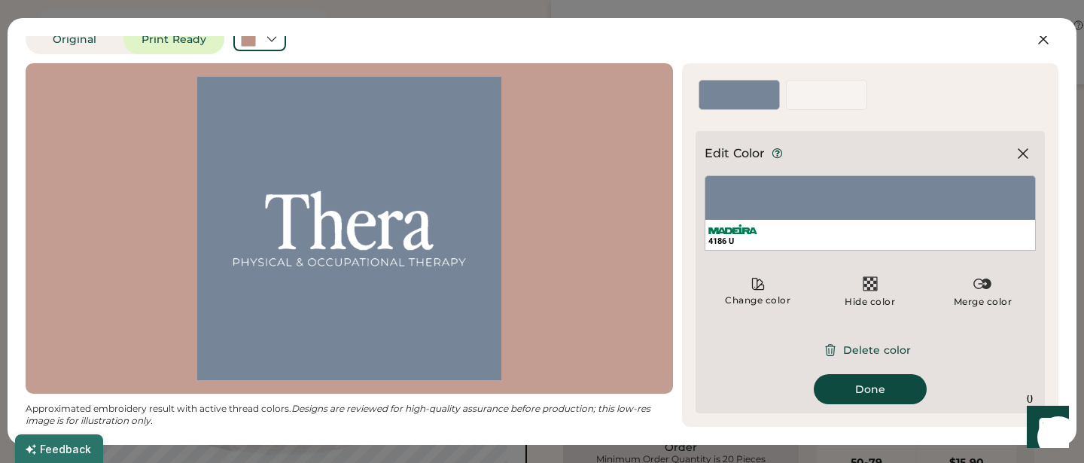
scroll to position [312, 0]
click at [874, 348] on button "Delete color" at bounding box center [869, 350] width 117 height 30
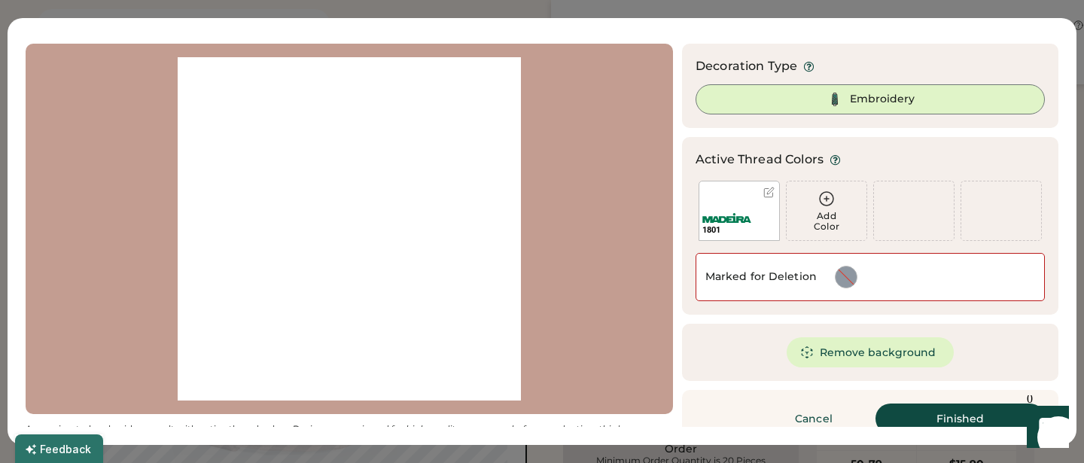
scroll to position [52, 0]
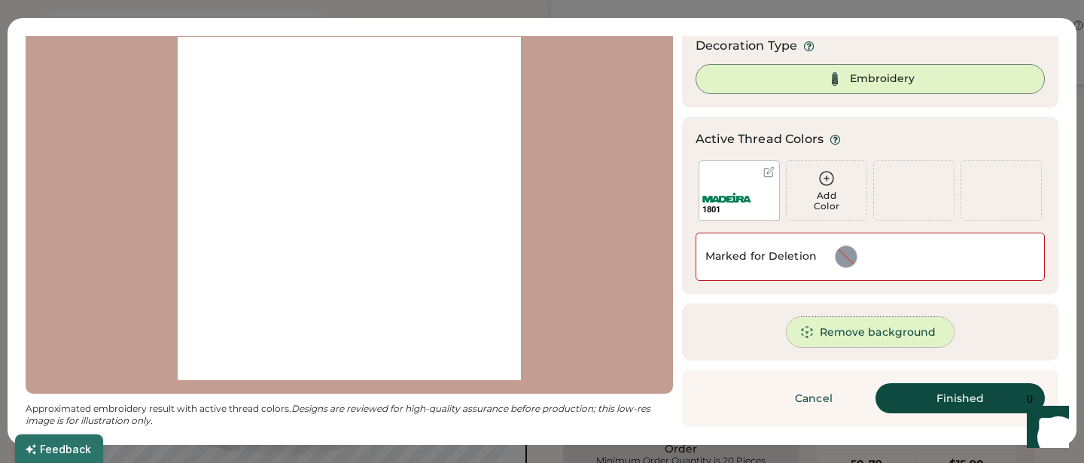
click at [855, 333] on button "Remove background" at bounding box center [870, 332] width 168 height 30
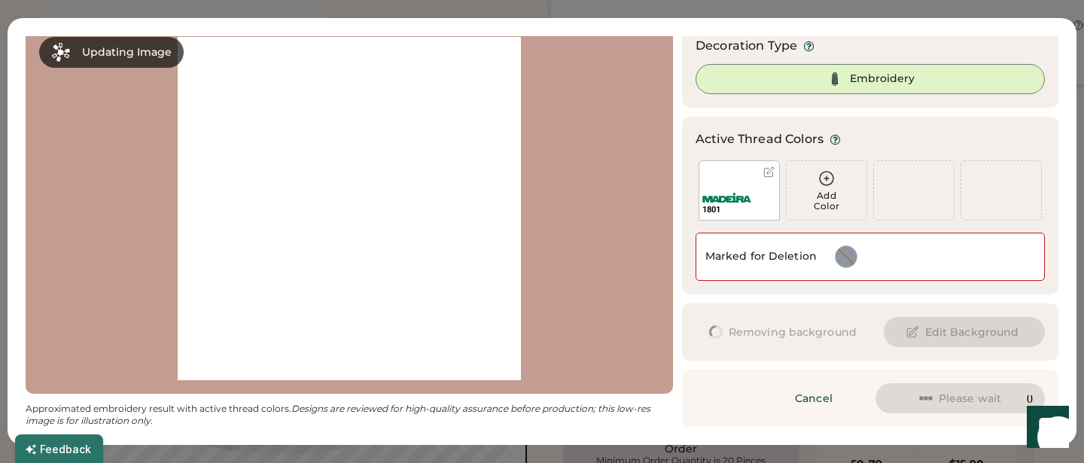
scroll to position [0, 0]
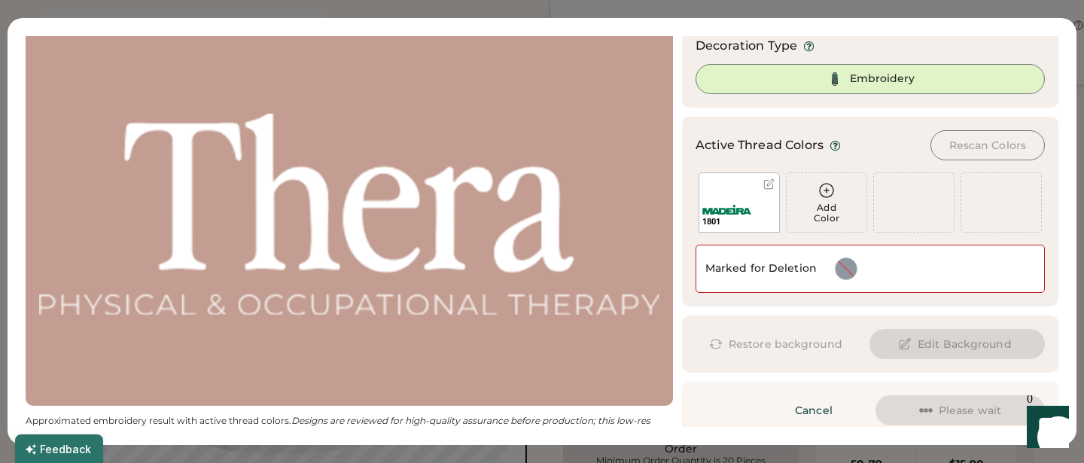
click at [821, 192] on icon at bounding box center [826, 190] width 18 height 18
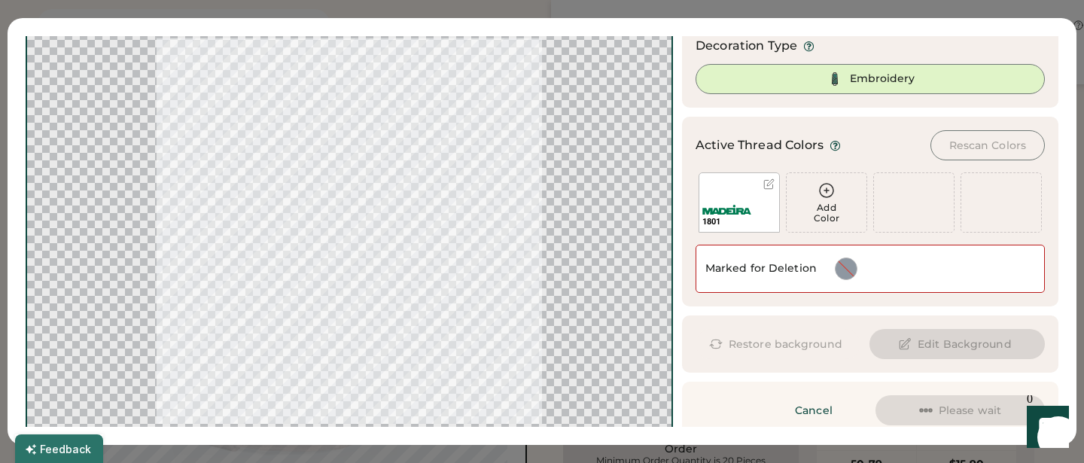
scroll to position [53, 0]
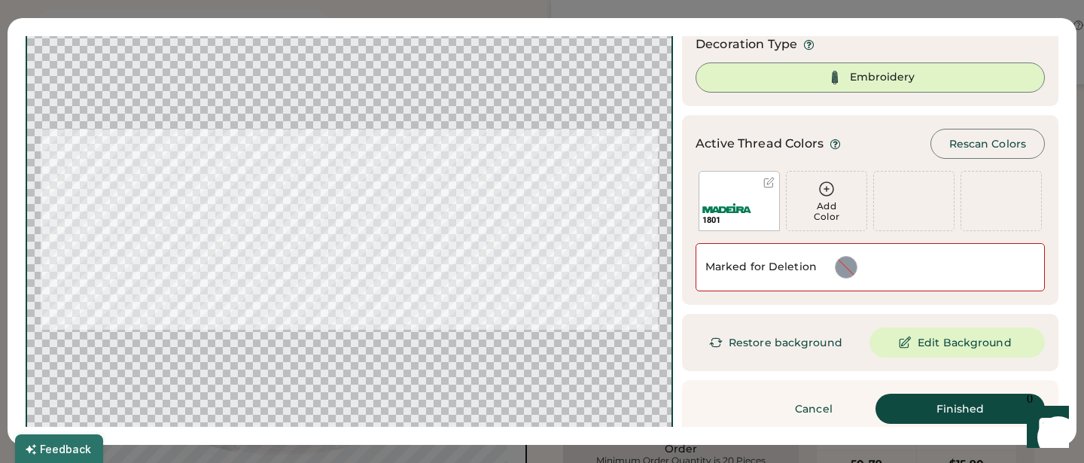
click at [825, 190] on icon at bounding box center [826, 189] width 18 height 18
click at [769, 182] on div at bounding box center [768, 182] width 11 height 11
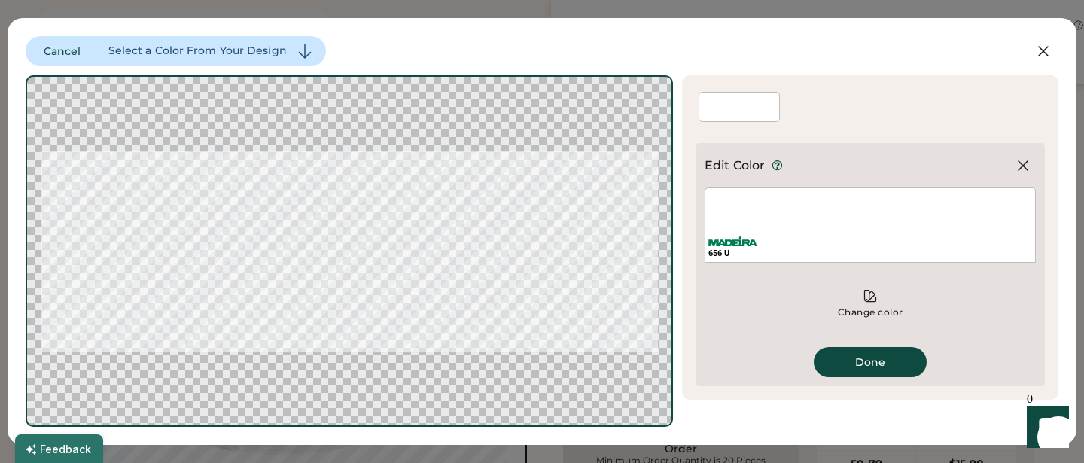
scroll to position [0, 0]
click at [776, 242] on div "656 U" at bounding box center [870, 247] width 330 height 30
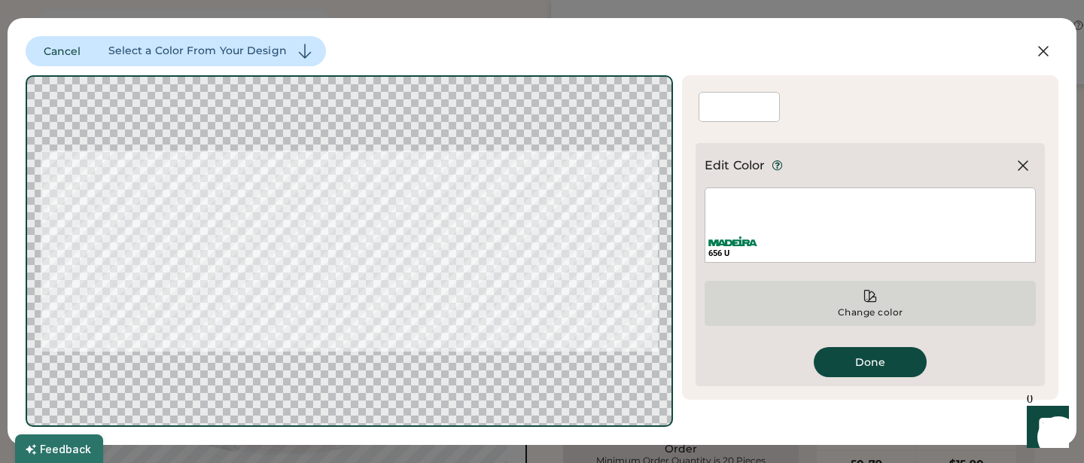
click at [862, 318] on div "Change color" at bounding box center [869, 303] width 331 height 45
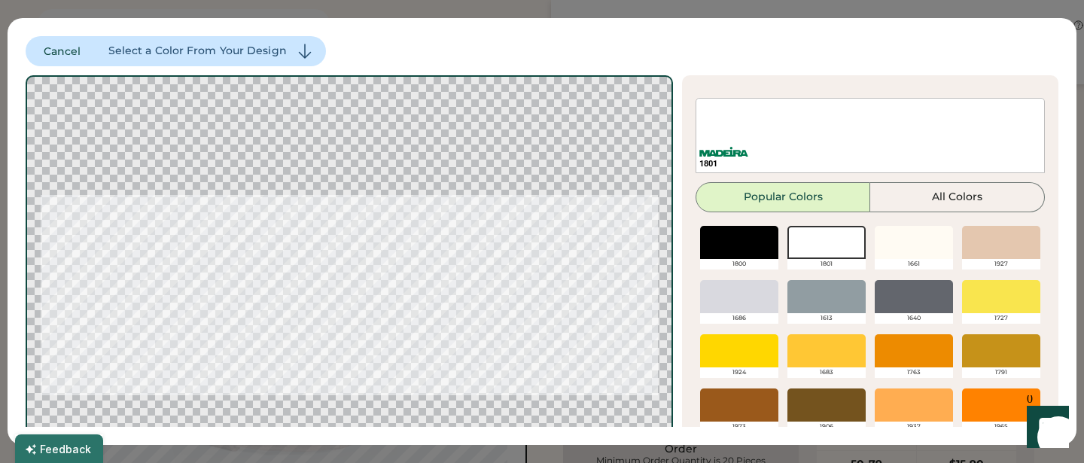
click at [919, 243] on div at bounding box center [913, 242] width 78 height 33
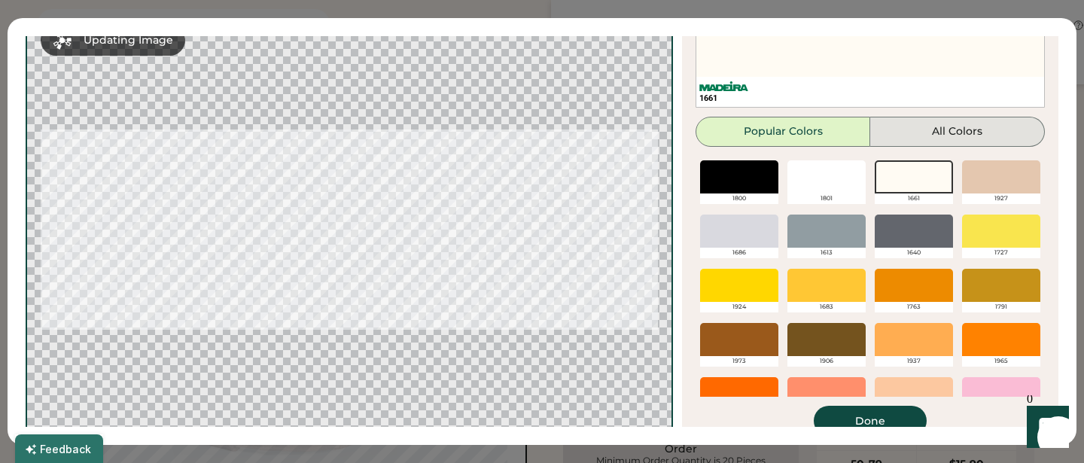
scroll to position [88, 0]
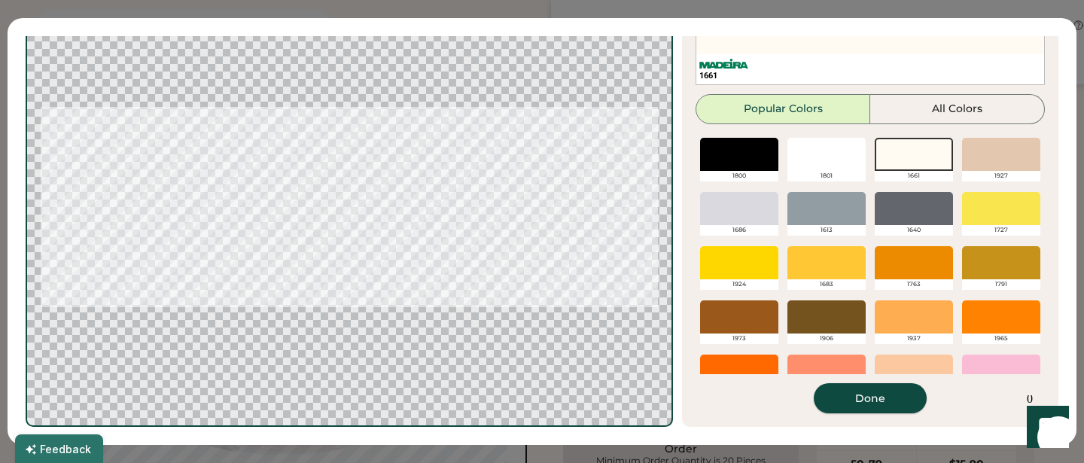
click at [868, 397] on button "Done" at bounding box center [870, 398] width 113 height 30
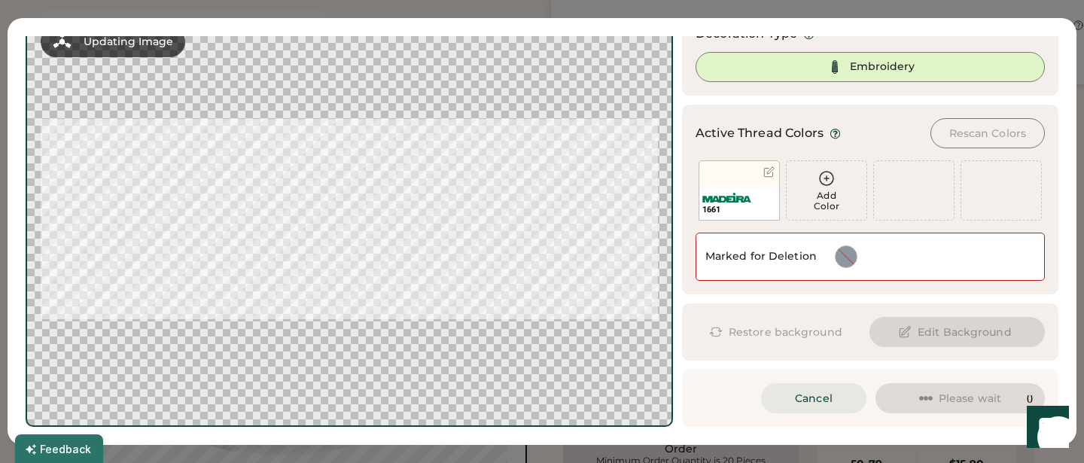
scroll to position [62, 0]
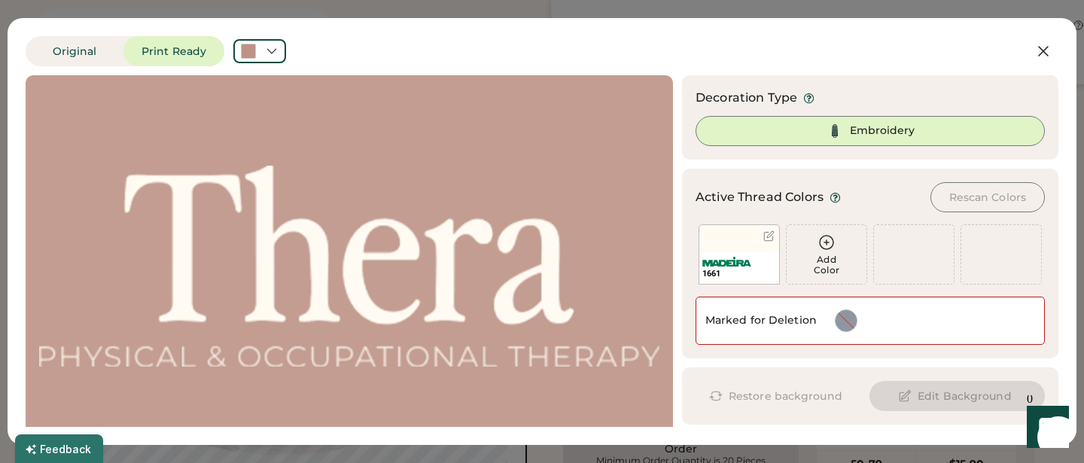
scroll to position [62, 0]
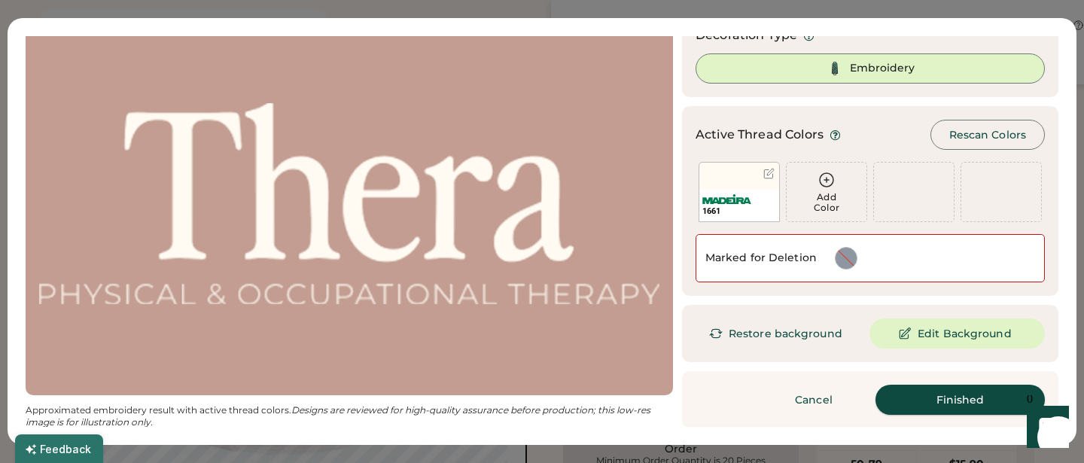
click at [963, 396] on button "Finished" at bounding box center [959, 400] width 169 height 30
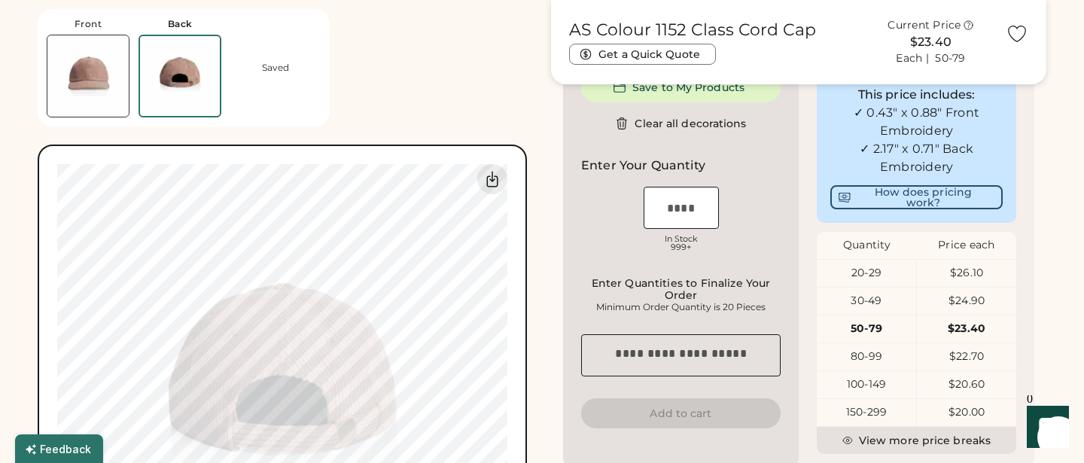
scroll to position [471, 0]
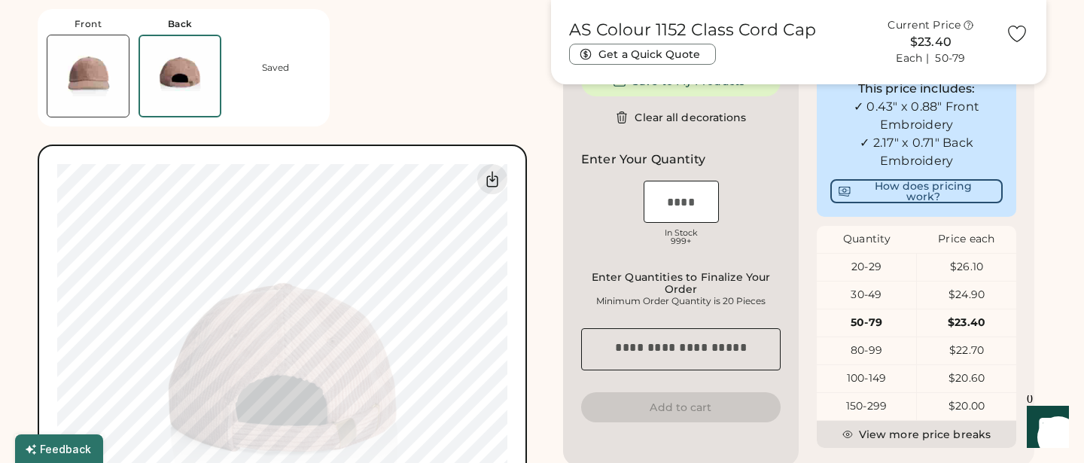
click at [865, 272] on div "20-29" at bounding box center [866, 267] width 99 height 15
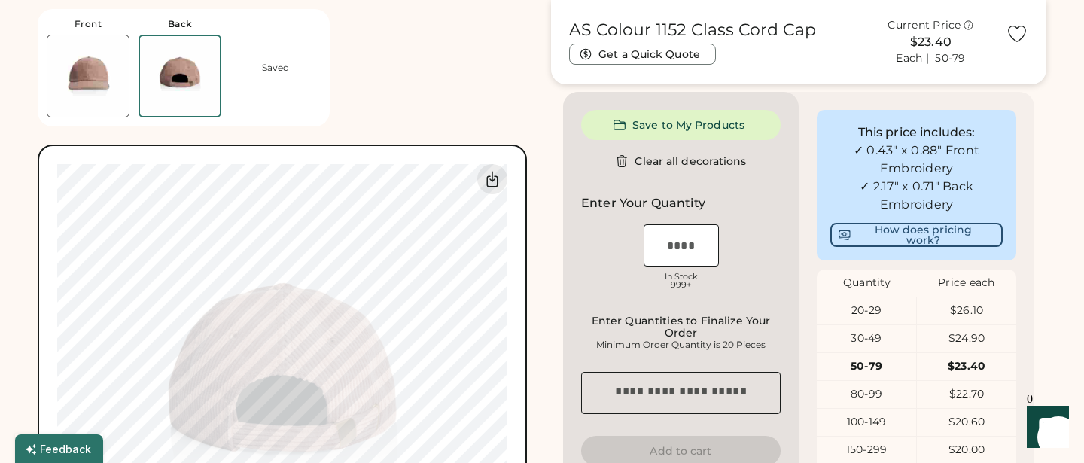
scroll to position [445, 0]
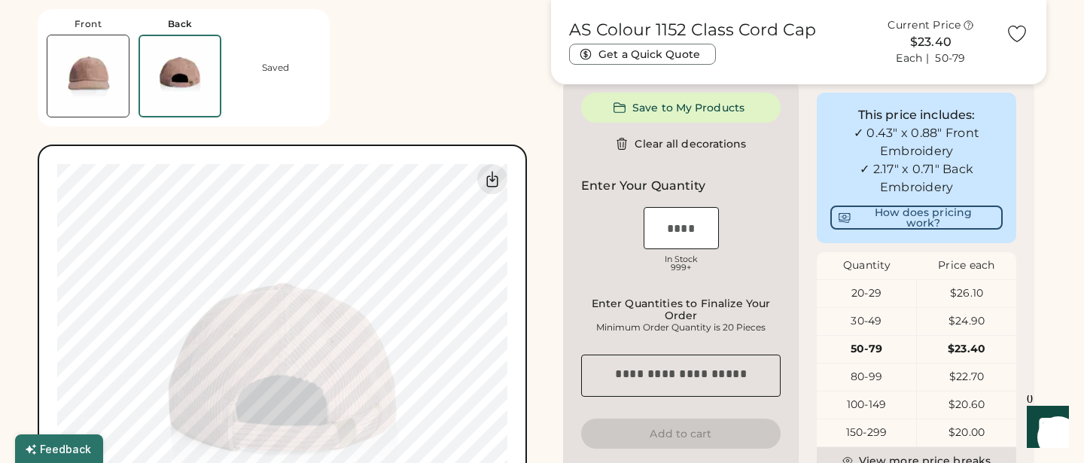
click at [696, 242] on input "input" at bounding box center [680, 228] width 75 height 42
click at [695, 248] on input "input" at bounding box center [680, 228] width 75 height 42
type input "**"
click at [724, 272] on div "OSFM Loading Inventory In Stock 999+" at bounding box center [680, 241] width 199 height 75
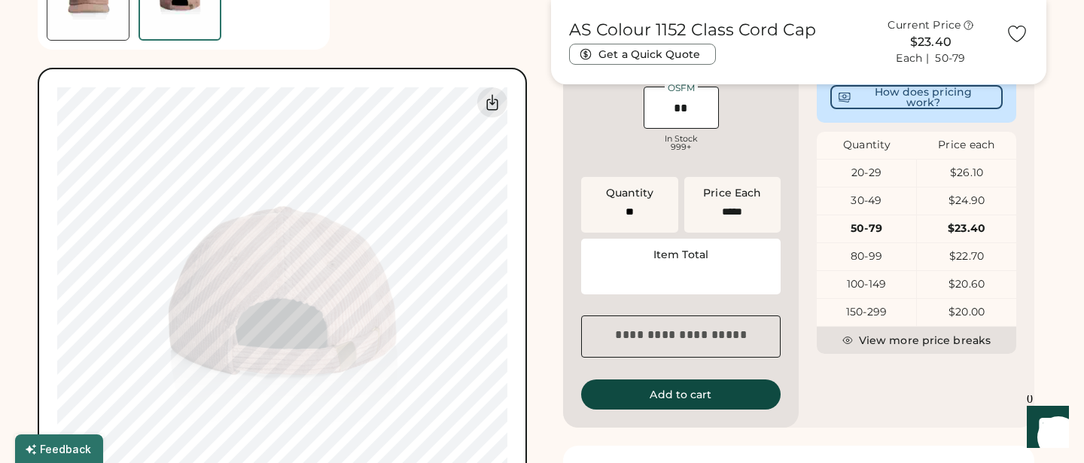
type input "******"
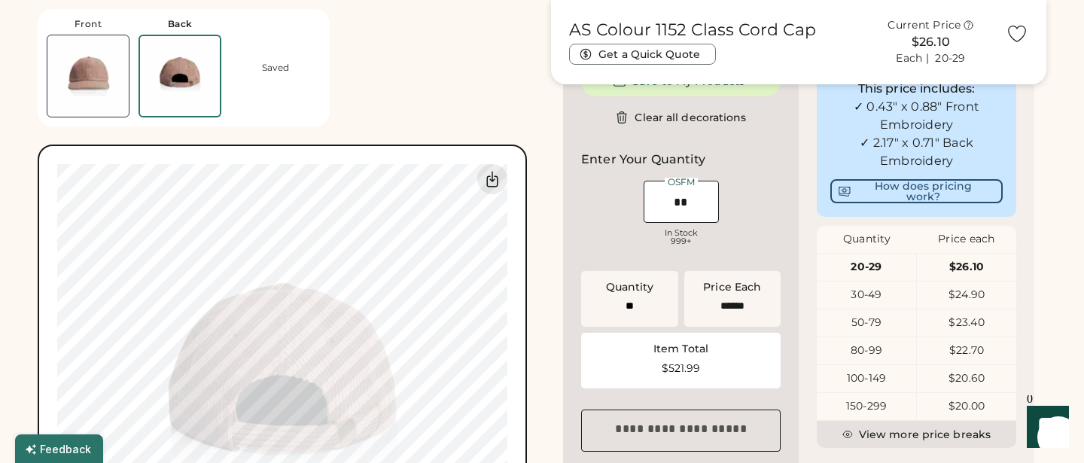
scroll to position [470, 0]
click at [101, 75] on img at bounding box center [87, 75] width 81 height 81
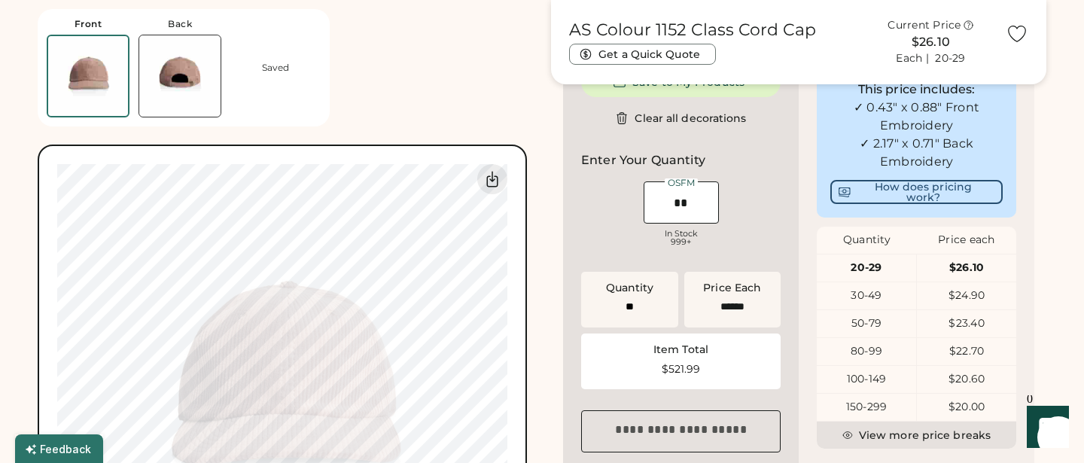
click at [190, 61] on img at bounding box center [179, 75] width 81 height 81
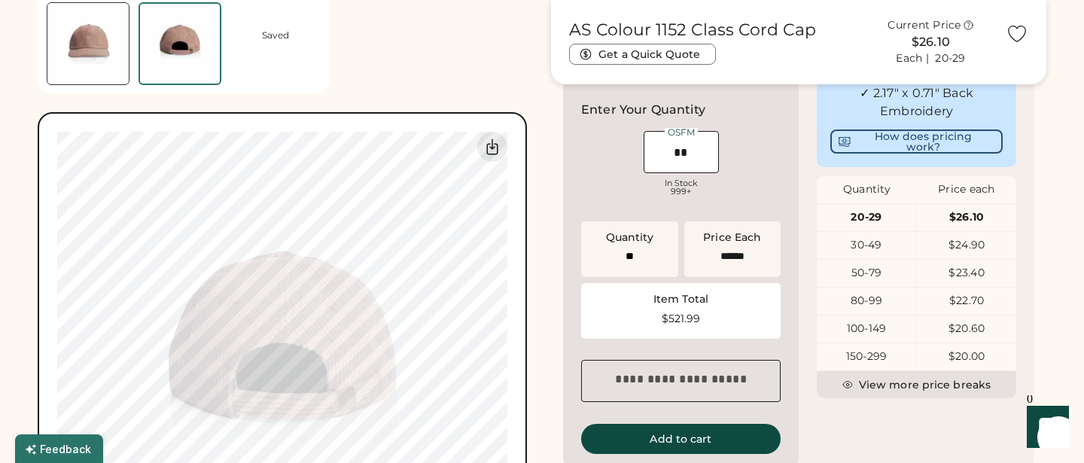
scroll to position [528, 0]
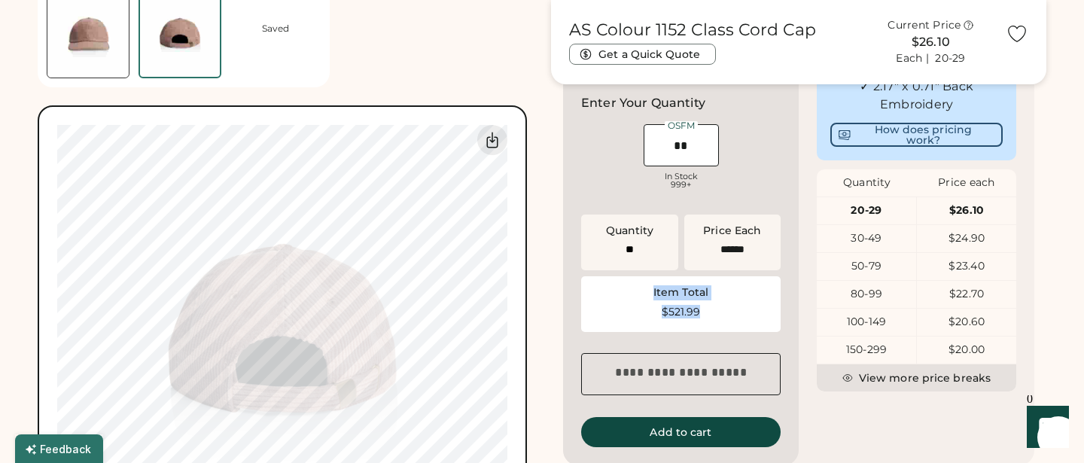
drag, startPoint x: 708, startPoint y: 319, endPoint x: 635, endPoint y: 297, distance: 76.4
click at [636, 297] on div "Item Total $521.99" at bounding box center [680, 304] width 199 height 56
click at [635, 297] on div "Item Total" at bounding box center [680, 292] width 181 height 15
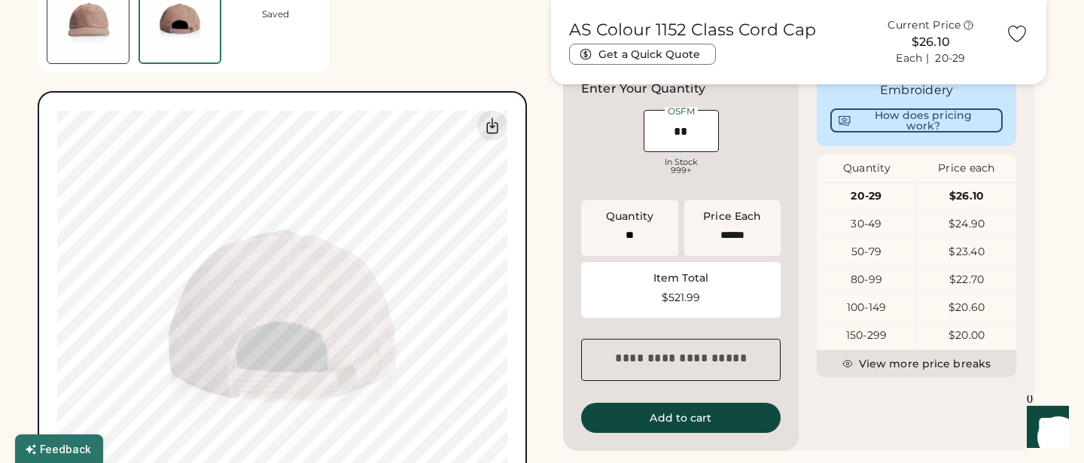
scroll to position [523, 0]
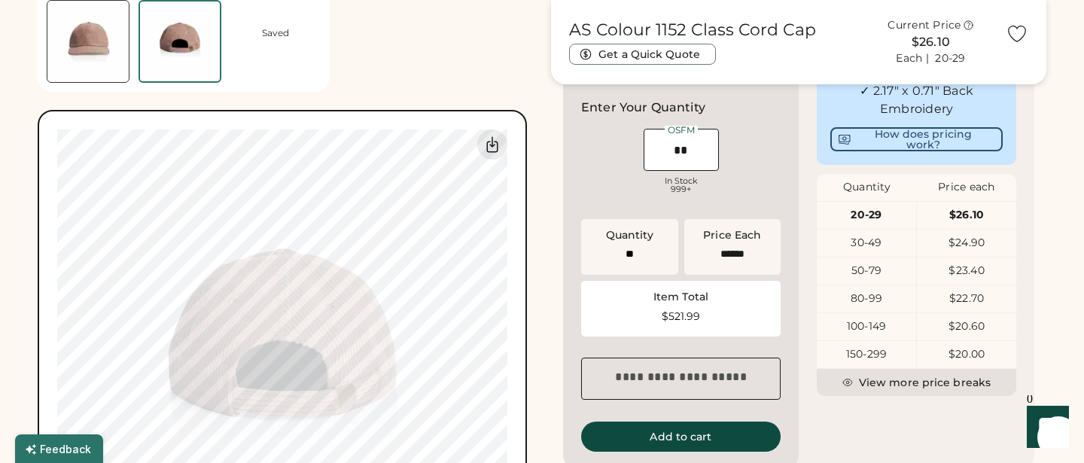
drag, startPoint x: 695, startPoint y: 165, endPoint x: 677, endPoint y: 165, distance: 18.1
click at [681, 165] on input "input" at bounding box center [680, 150] width 75 height 42
type input "*"
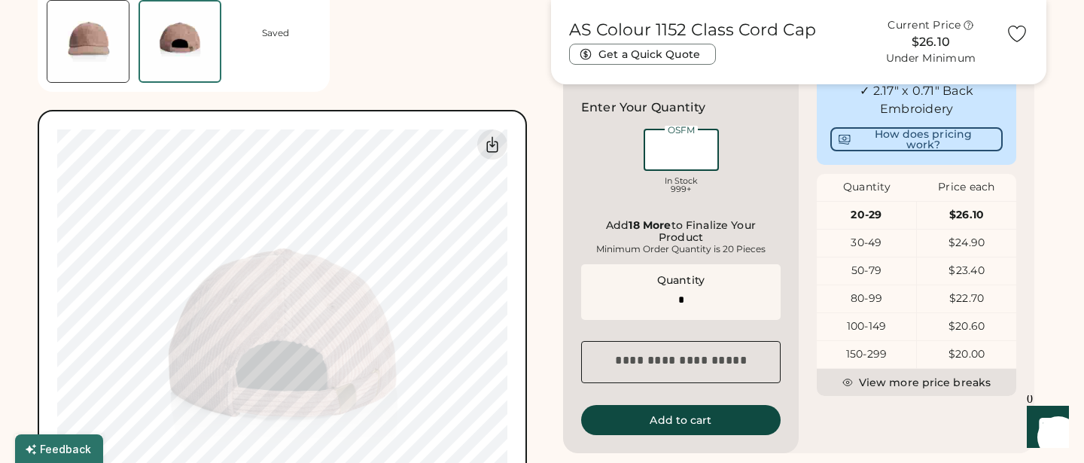
type input "**"
type input "******"
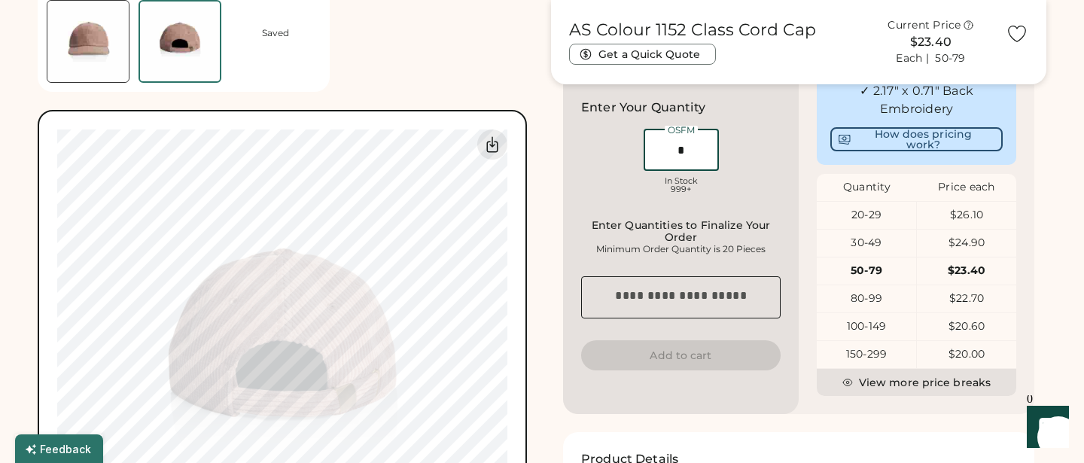
type input "**"
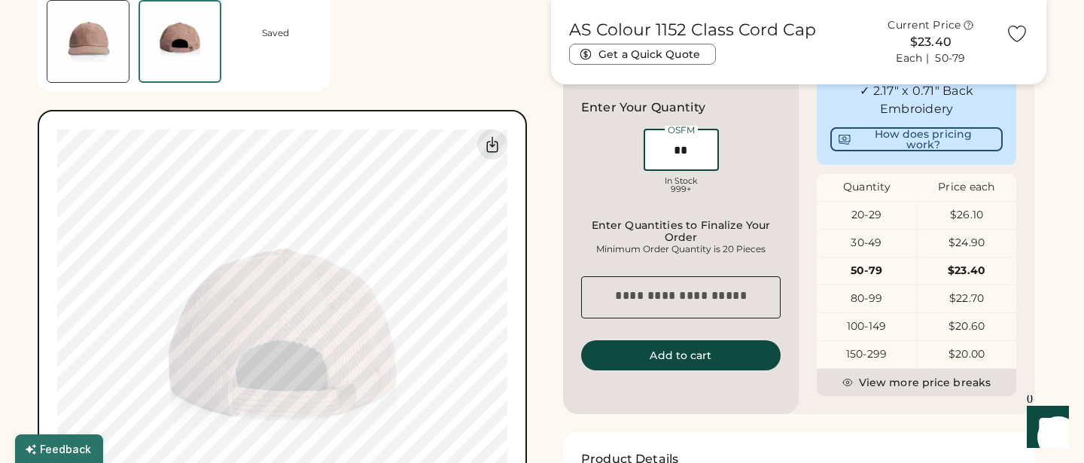
type input "**"
type input "*****"
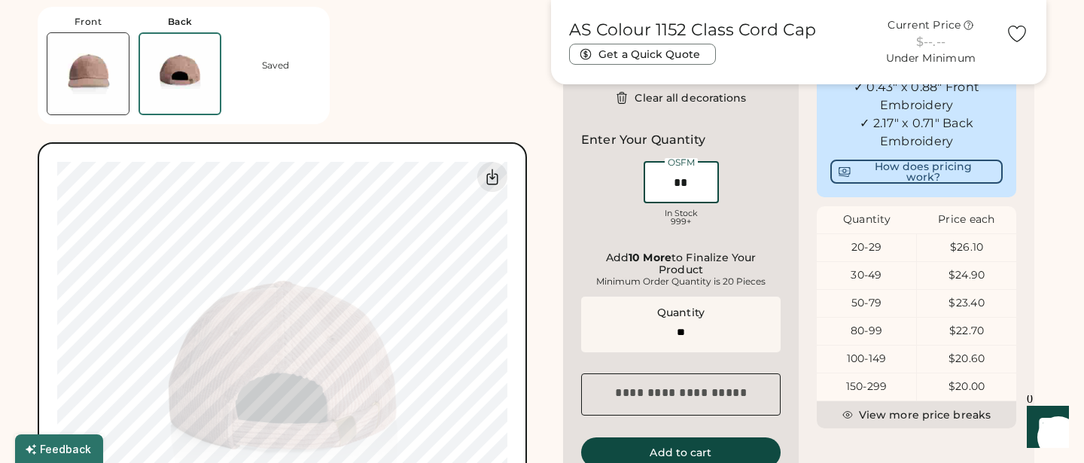
scroll to position [486, 0]
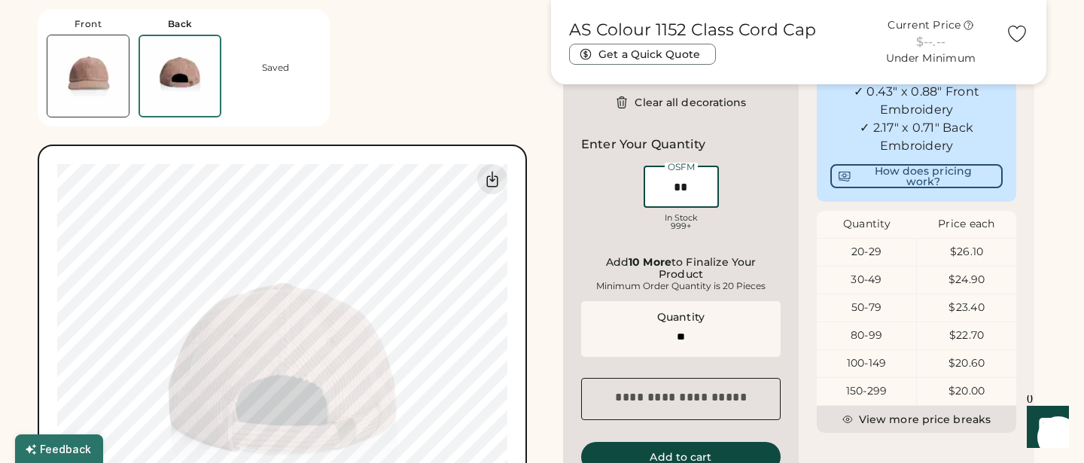
type input "*"
type input "**"
type input "******"
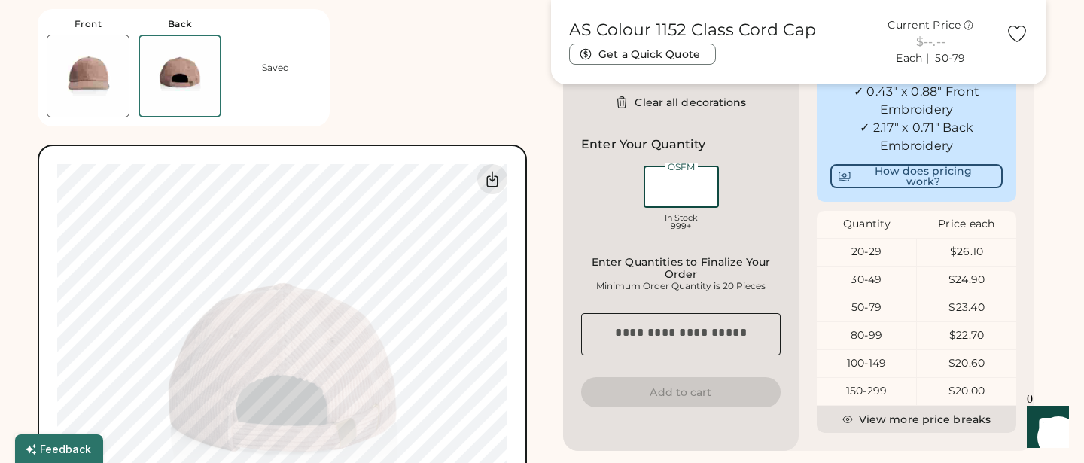
type input "*"
type input "*****"
type input "**"
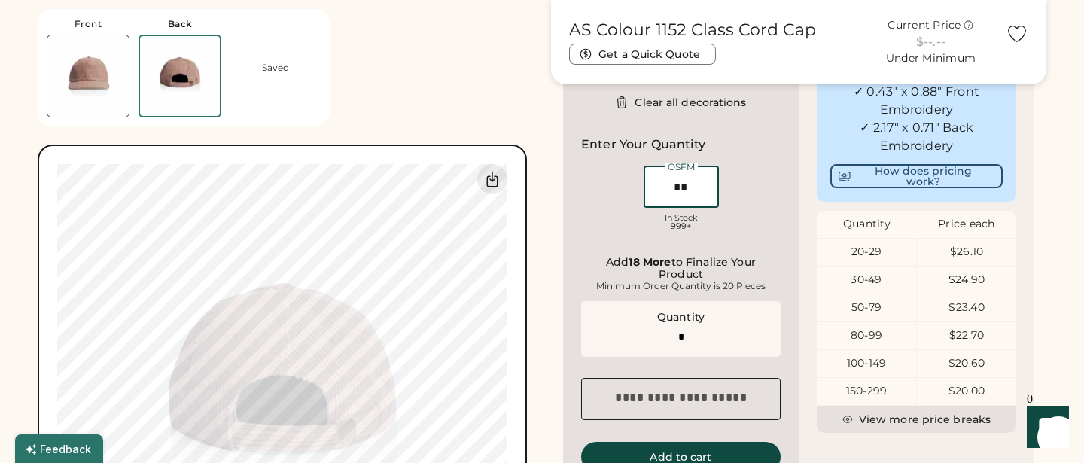
type input "**"
type input "******"
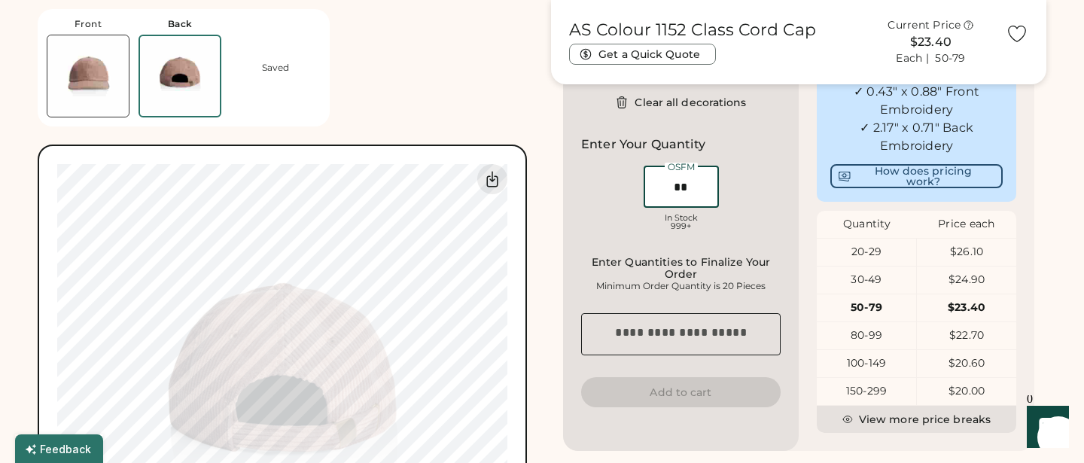
type input "**"
type input "******"
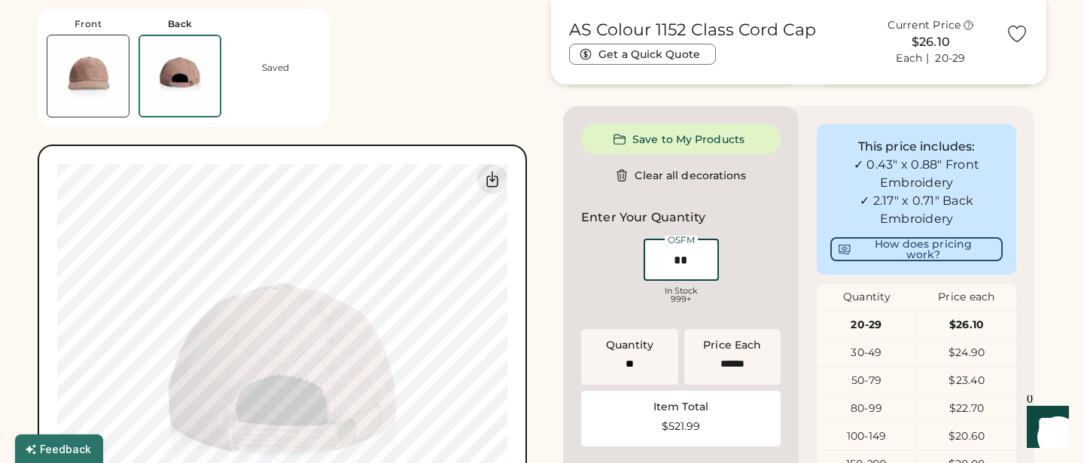
scroll to position [414, 0]
click at [890, 260] on button "How does pricing work?" at bounding box center [916, 248] width 172 height 24
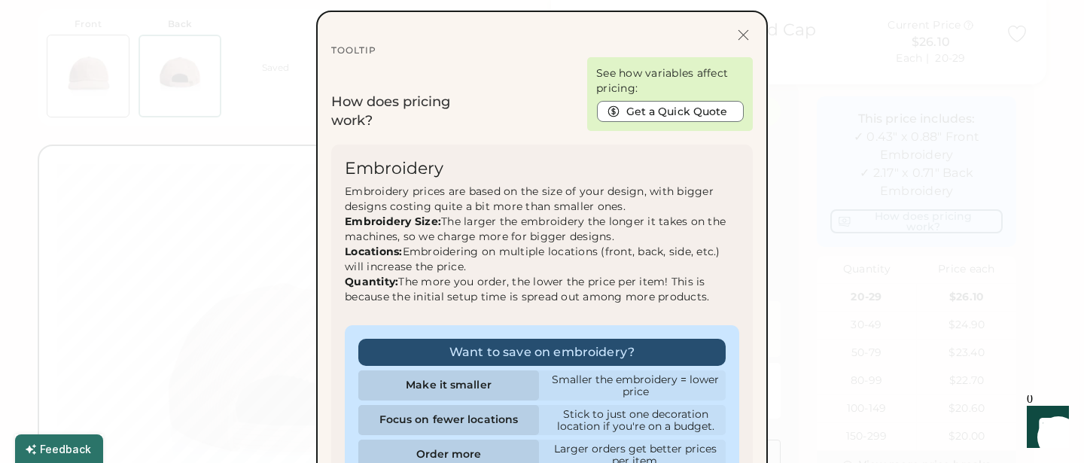
scroll to position [413, 0]
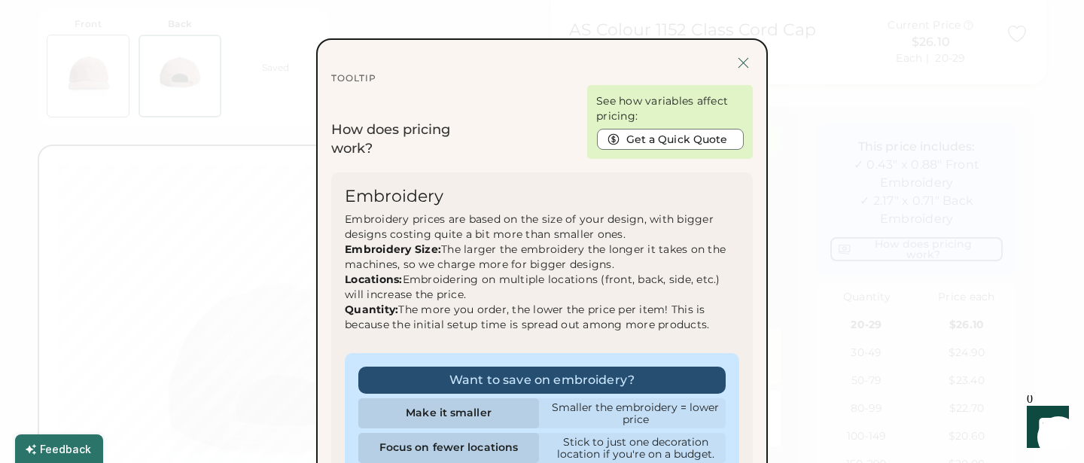
click at [742, 62] on div at bounding box center [743, 62] width 19 height 19
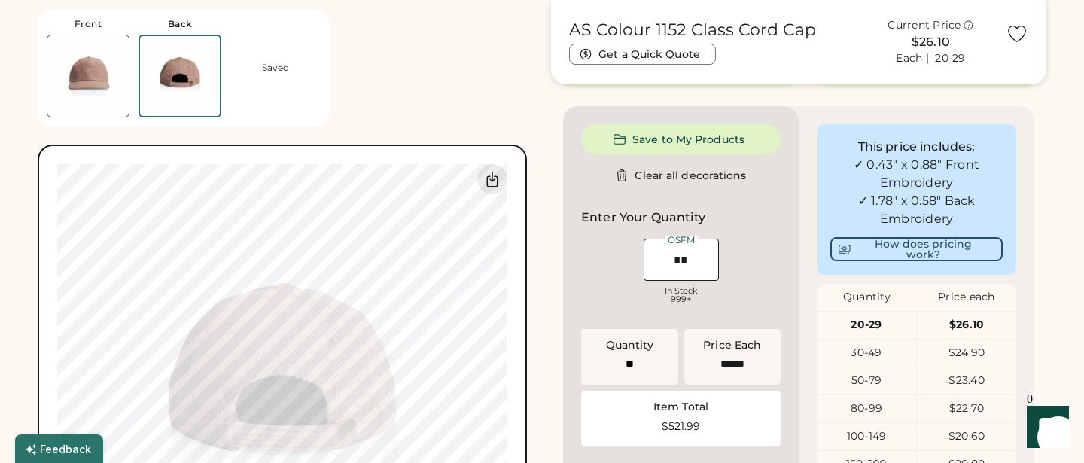
click at [692, 281] on input "input" at bounding box center [680, 260] width 75 height 42
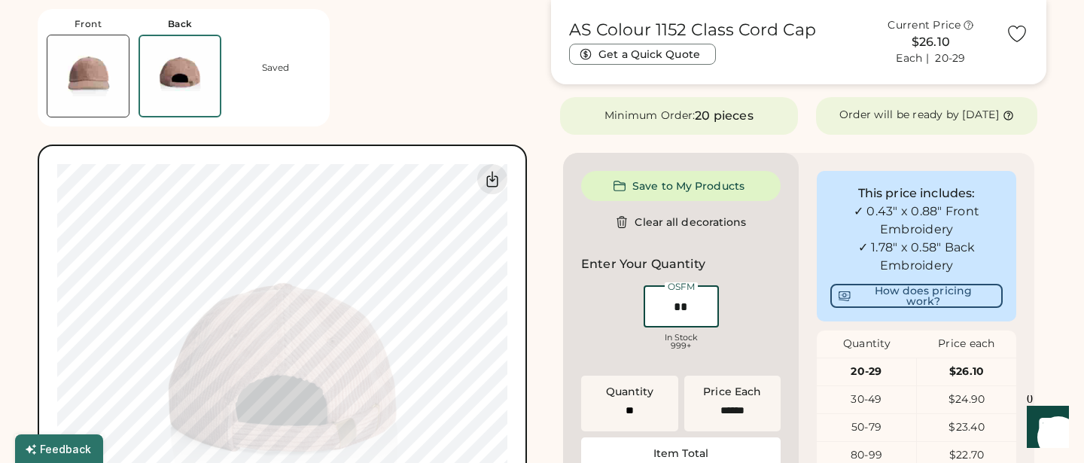
scroll to position [362, 0]
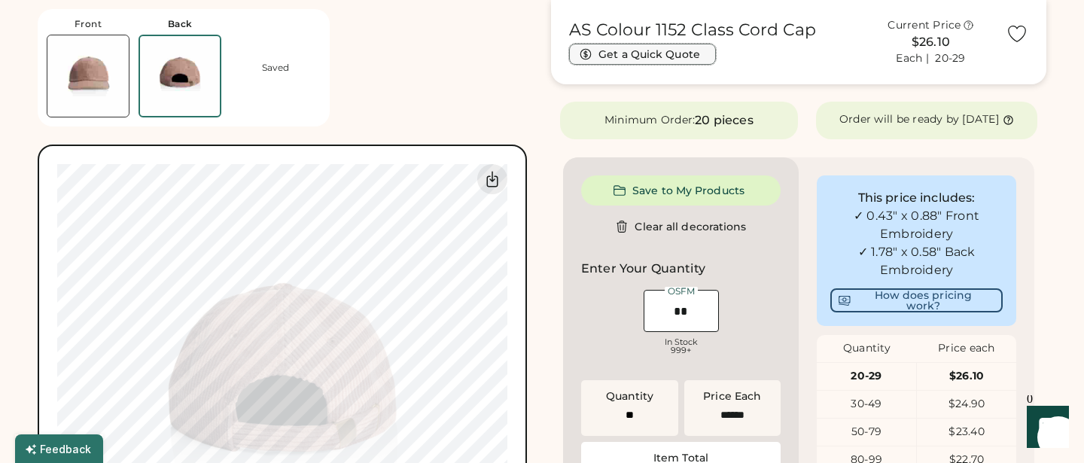
click at [664, 49] on button "Get a Quick Quote" at bounding box center [642, 54] width 147 height 21
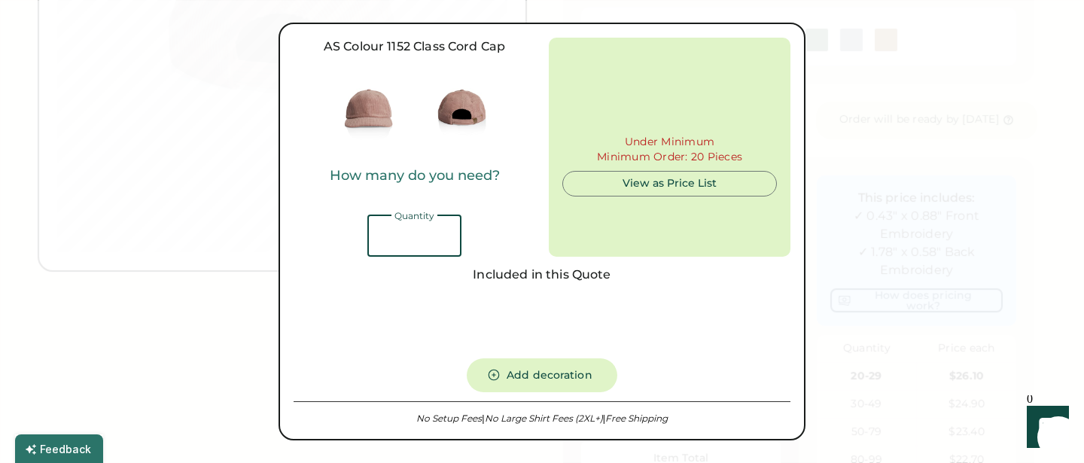
click at [435, 223] on input "input" at bounding box center [414, 235] width 94 height 42
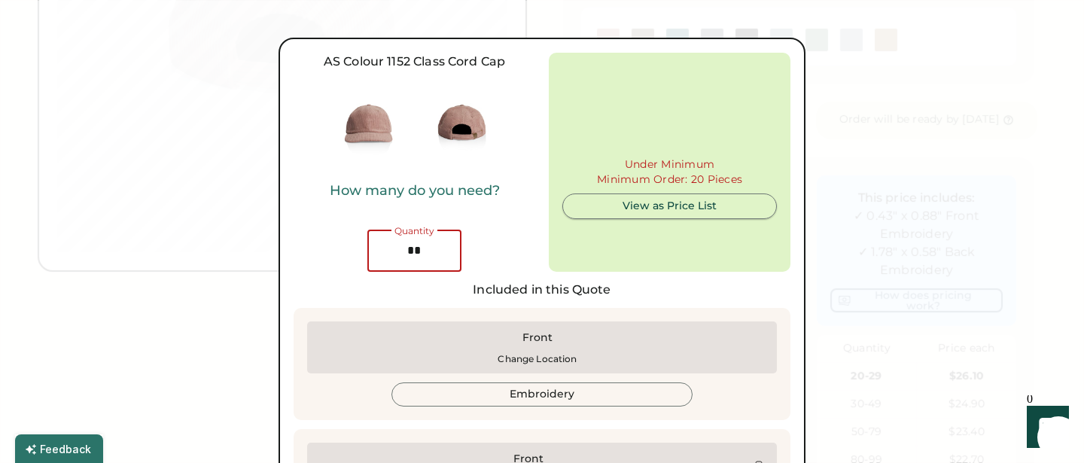
type input "**"
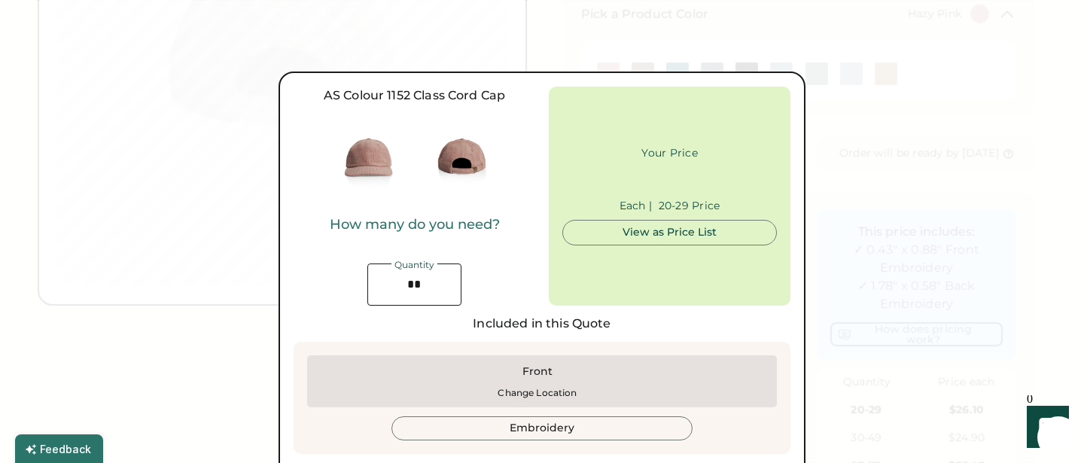
scroll to position [227, 0]
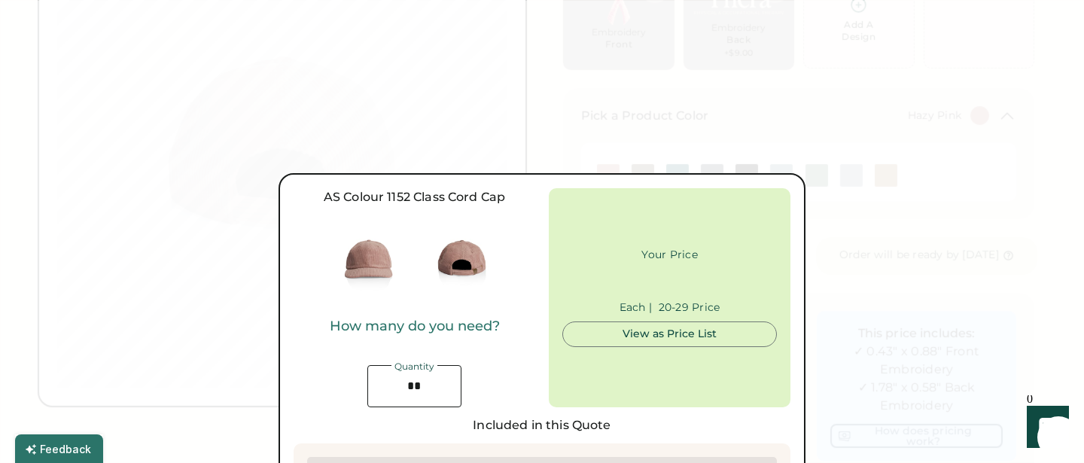
click at [667, 108] on div at bounding box center [542, 231] width 1084 height 463
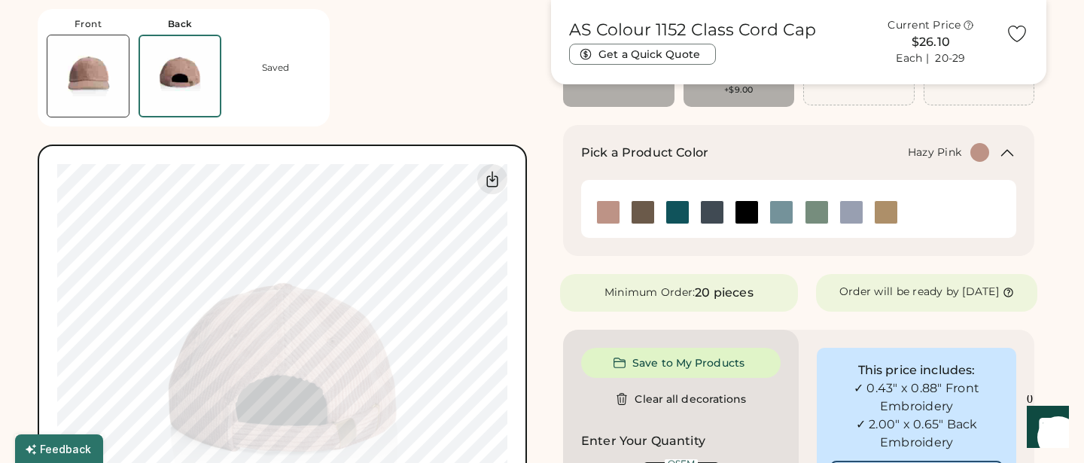
scroll to position [193, 0]
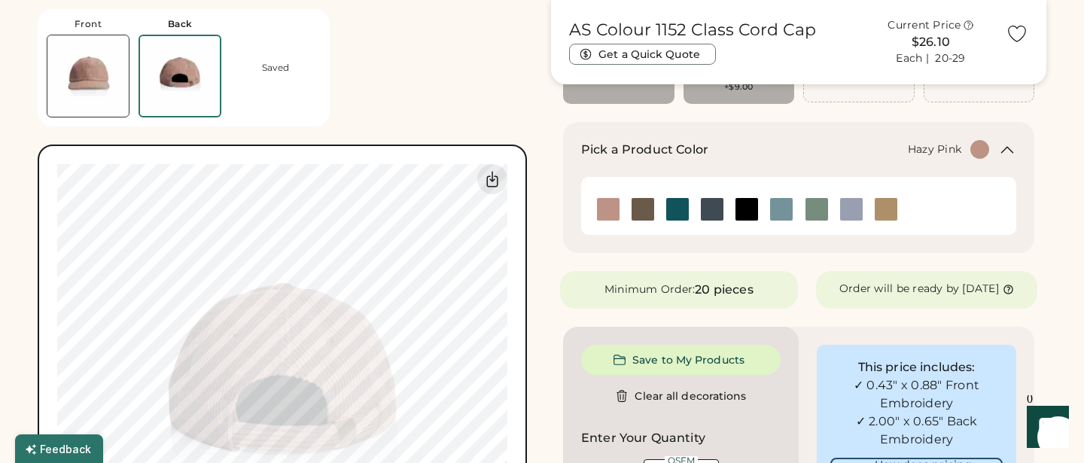
click at [95, 55] on img at bounding box center [87, 75] width 81 height 81
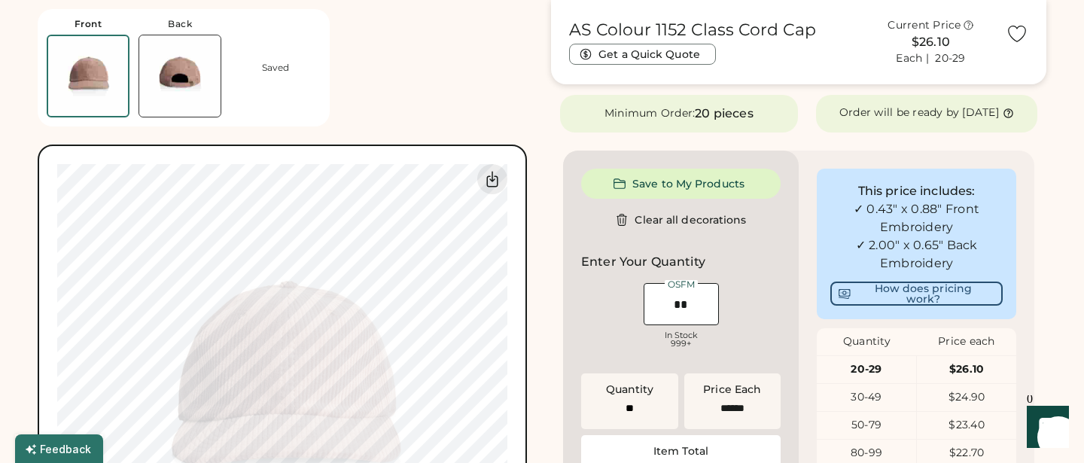
scroll to position [376, 0]
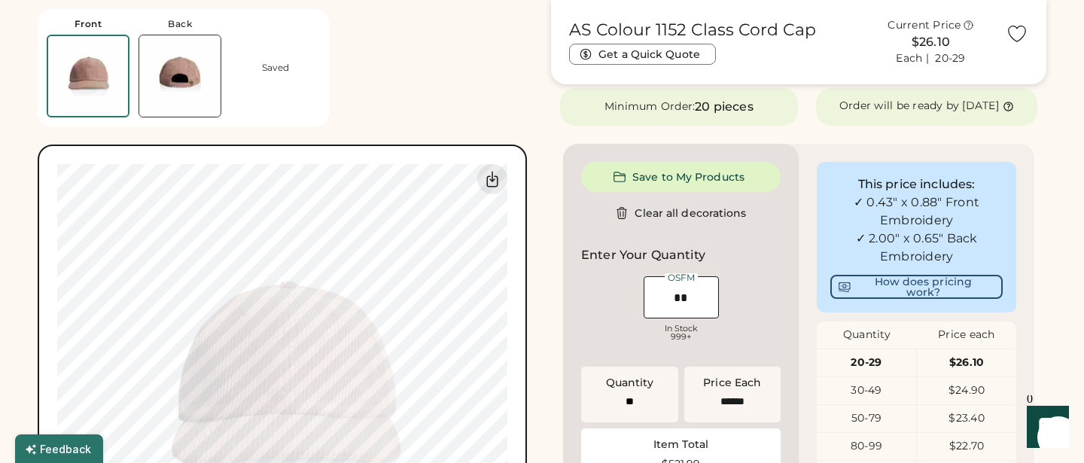
click at [180, 71] on img at bounding box center [179, 75] width 81 height 81
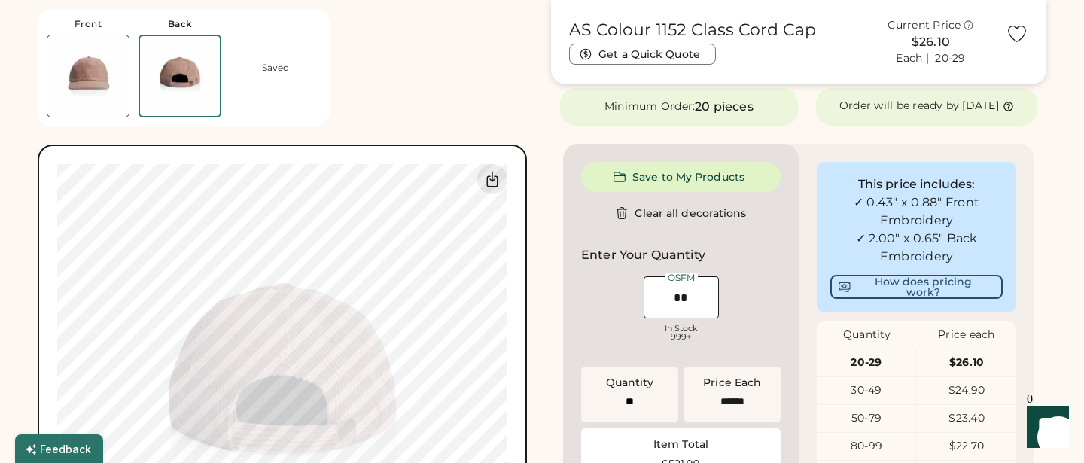
click at [113, 61] on img at bounding box center [87, 75] width 81 height 81
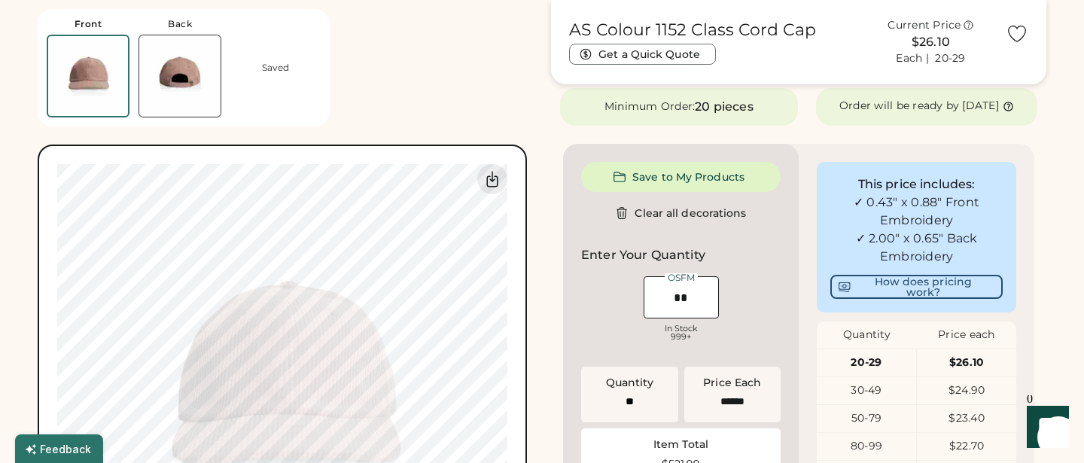
click at [98, 78] on img at bounding box center [88, 76] width 80 height 80
click at [154, 78] on img at bounding box center [179, 75] width 81 height 81
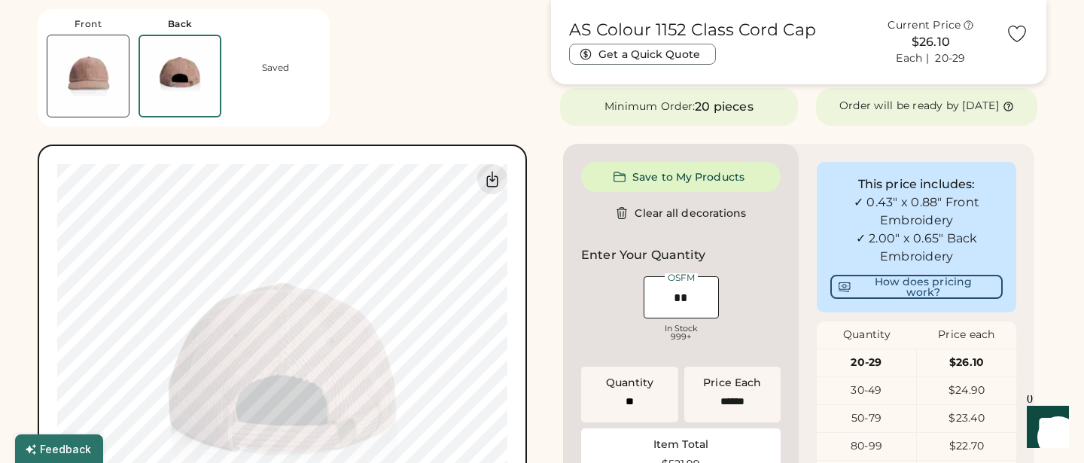
click at [108, 94] on img at bounding box center [87, 75] width 81 height 81
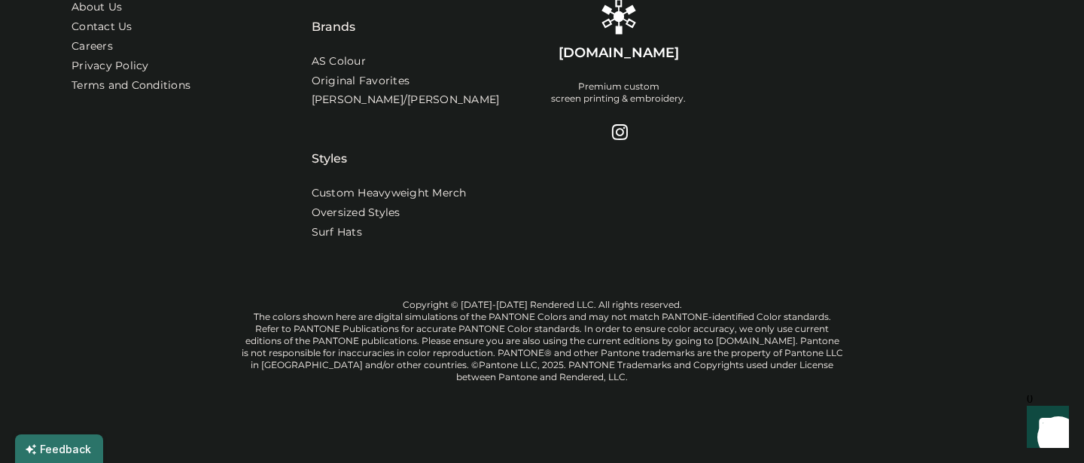
scroll to position [1607, 0]
